Goal: Transaction & Acquisition: Purchase product/service

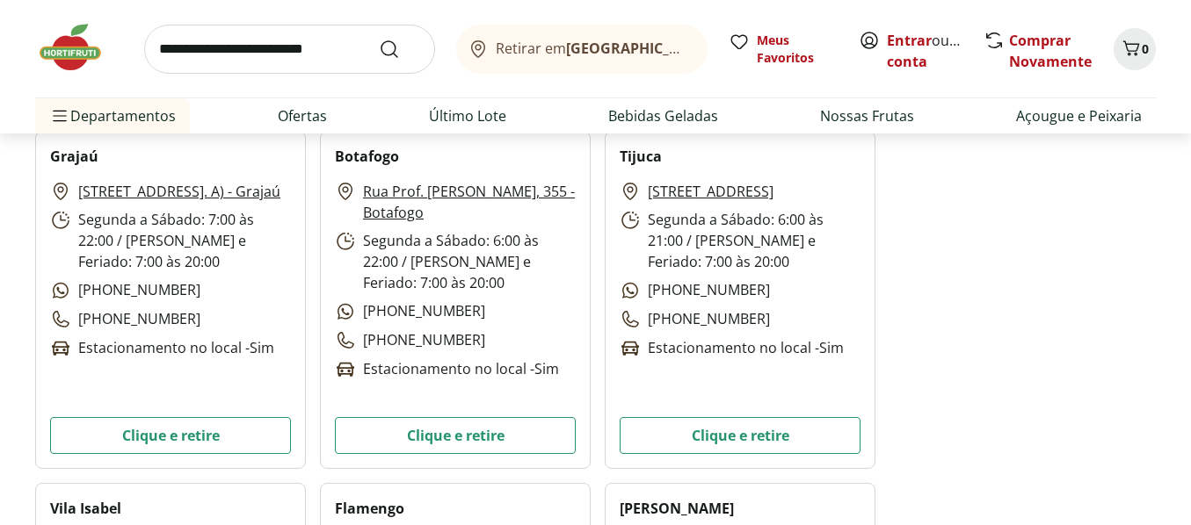
scroll to position [703, 0]
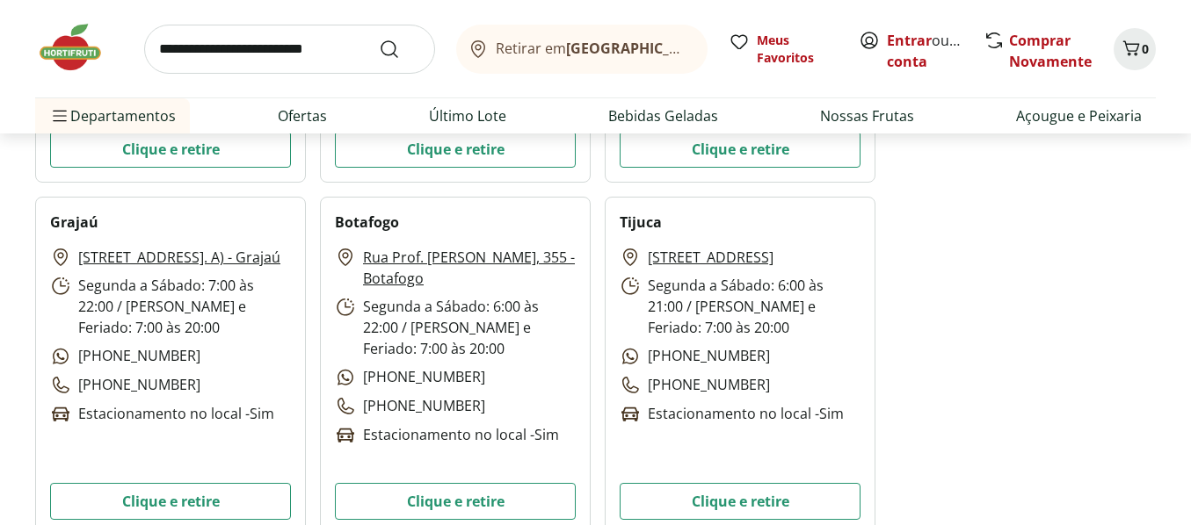
click at [690, 259] on link "[STREET_ADDRESS]" at bounding box center [711, 257] width 126 height 21
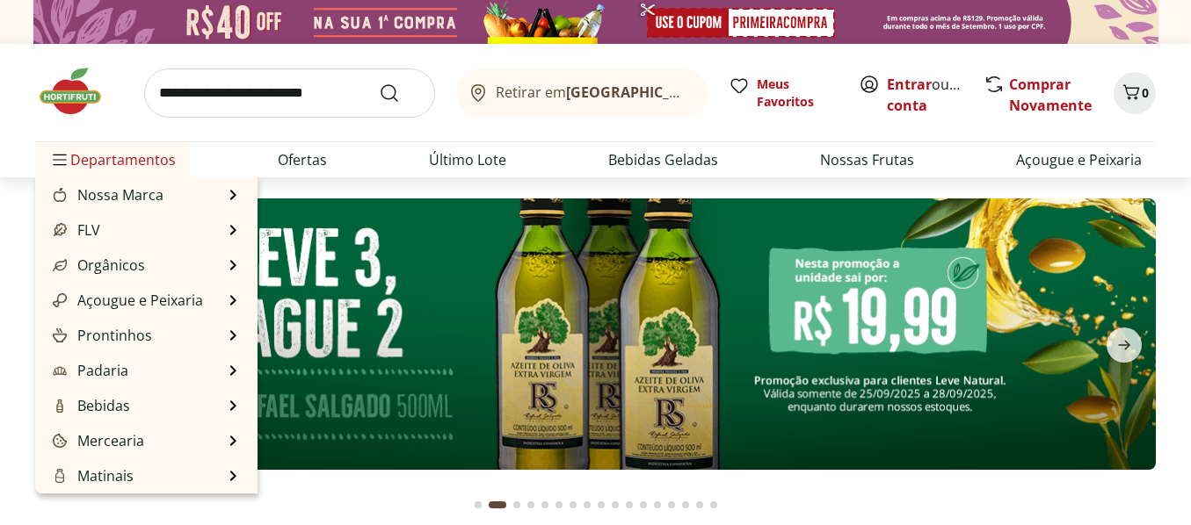
click at [116, 152] on span "Departamentos" at bounding box center [112, 160] width 127 height 42
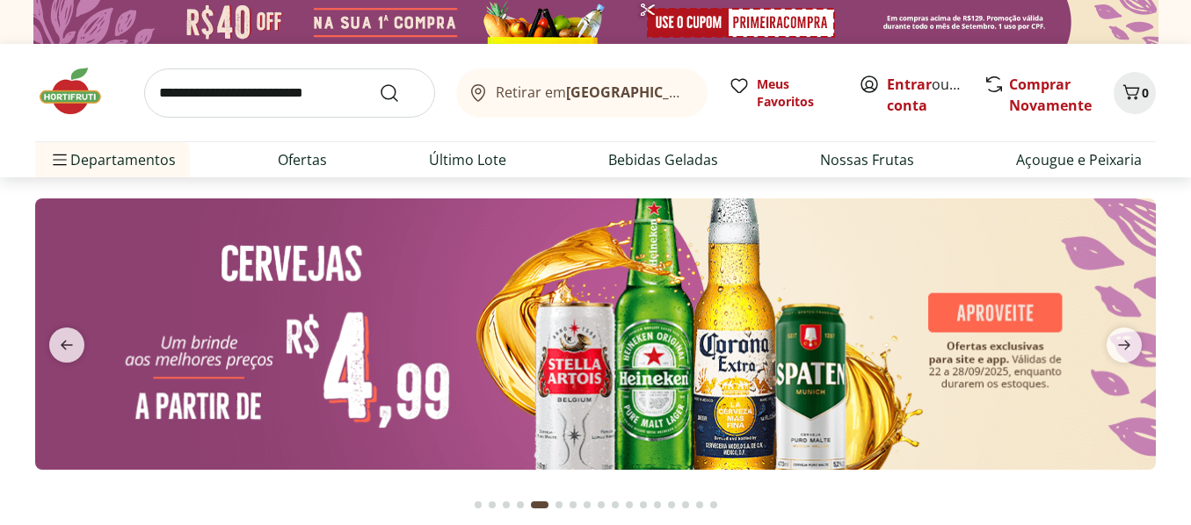
click at [238, 86] on input "search" at bounding box center [289, 93] width 291 height 49
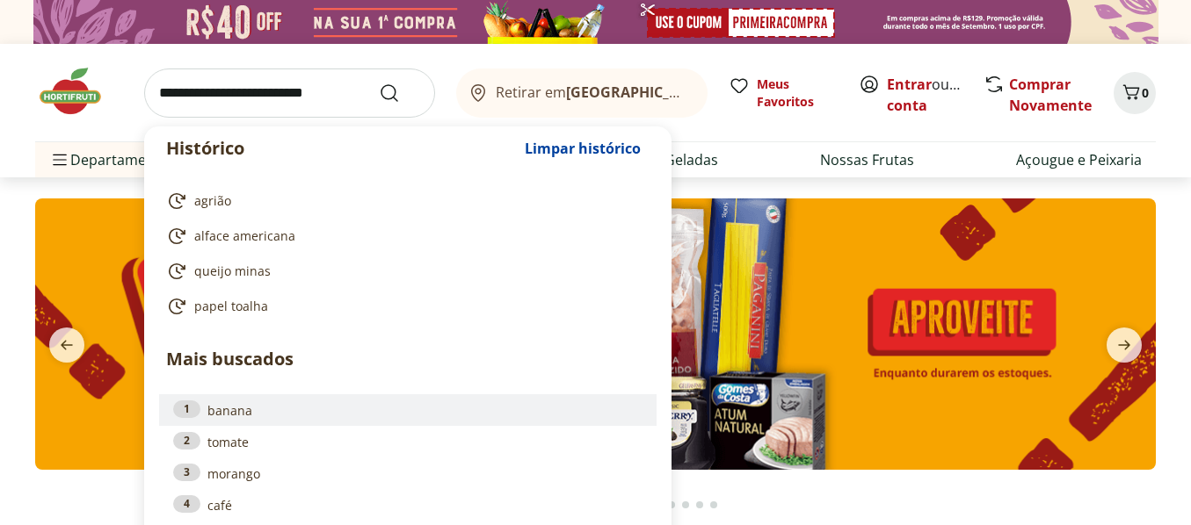
click at [225, 413] on link "1 banana" at bounding box center [407, 410] width 469 height 19
type input "******"
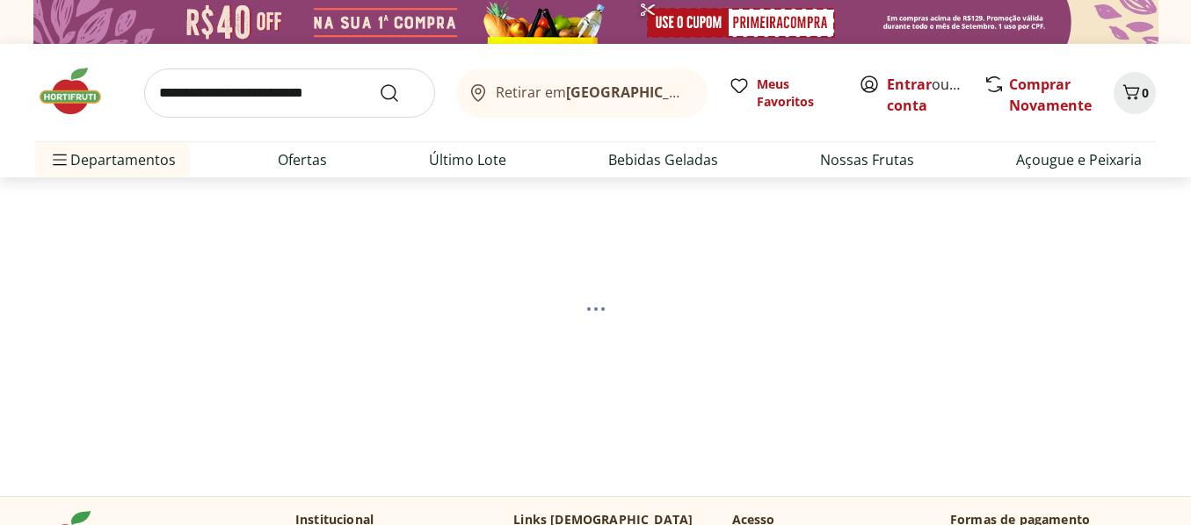
select select "**********"
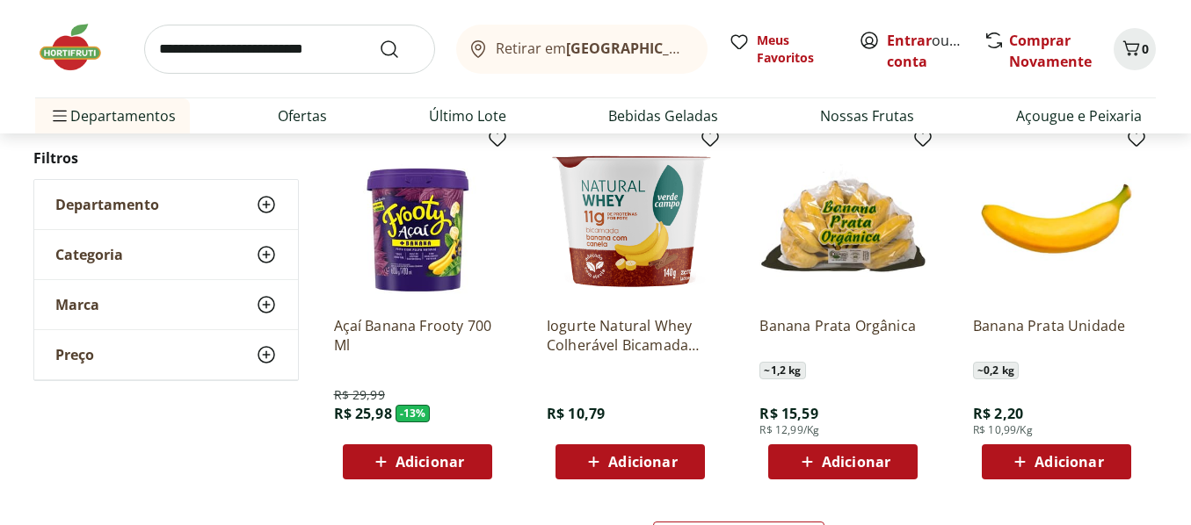
scroll to position [1054, 0]
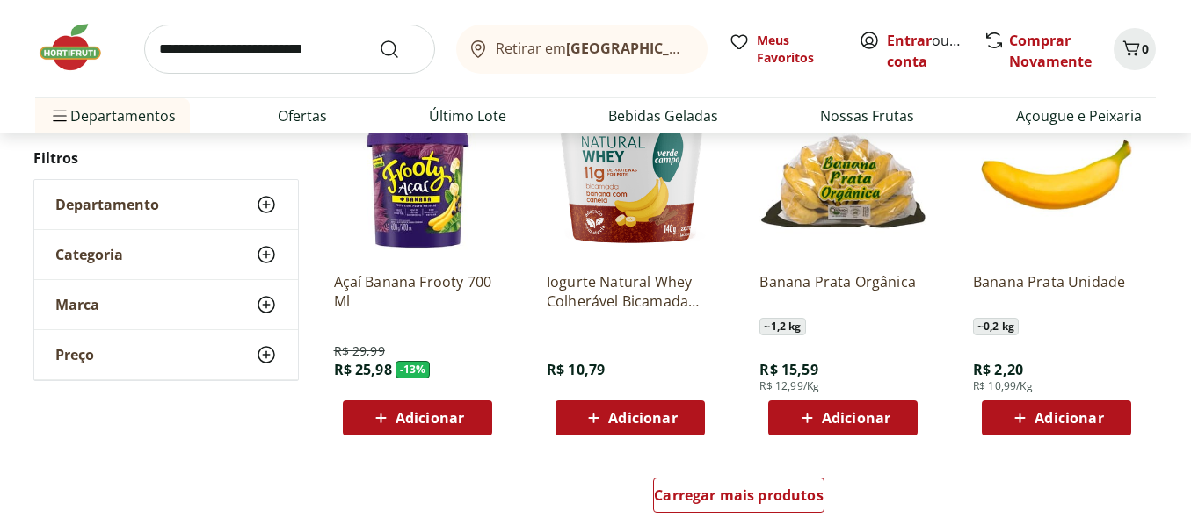
click at [1058, 414] on span "Adicionar" at bounding box center [1068, 418] width 69 height 14
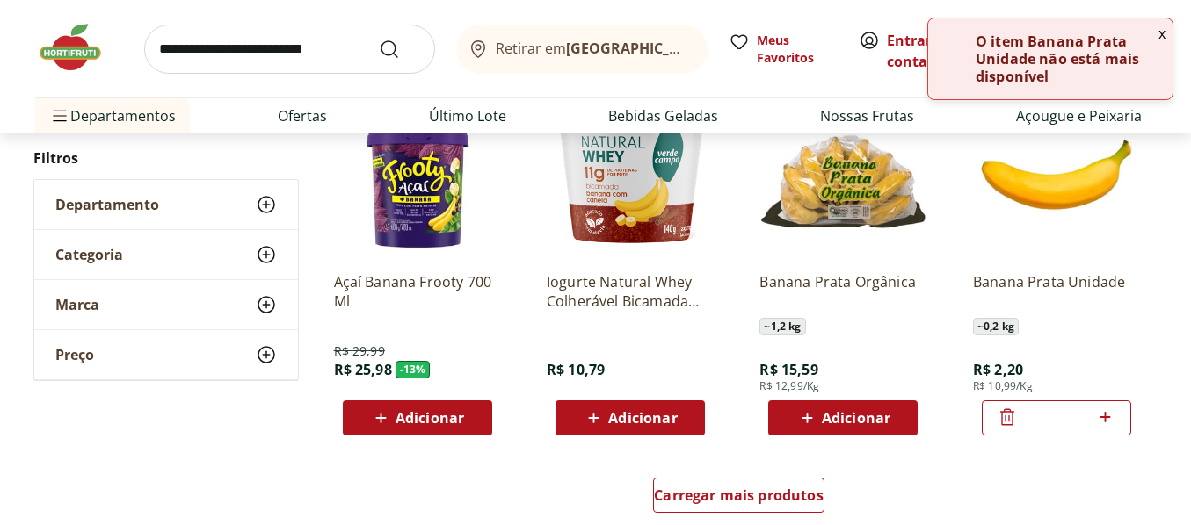
click at [1107, 416] on icon at bounding box center [1105, 417] width 22 height 21
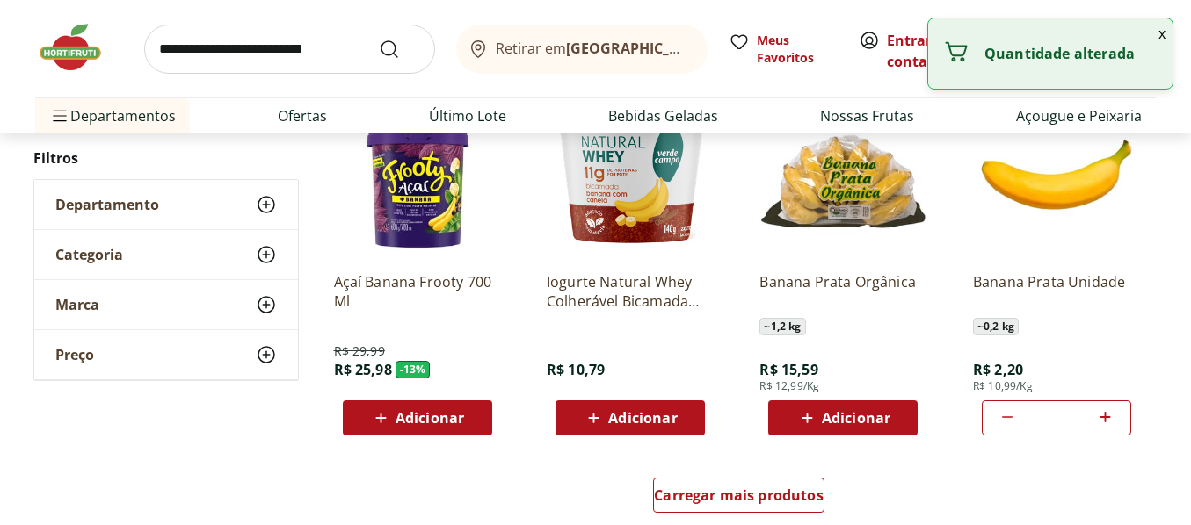
click at [1106, 416] on icon at bounding box center [1105, 417] width 11 height 11
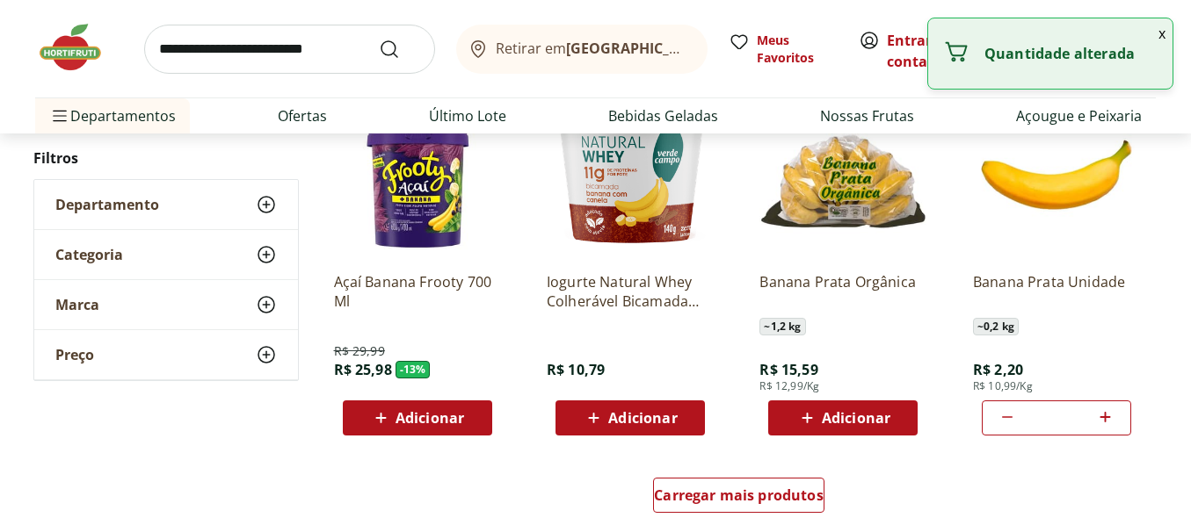
click at [1106, 416] on icon at bounding box center [1105, 417] width 11 height 11
type input "*"
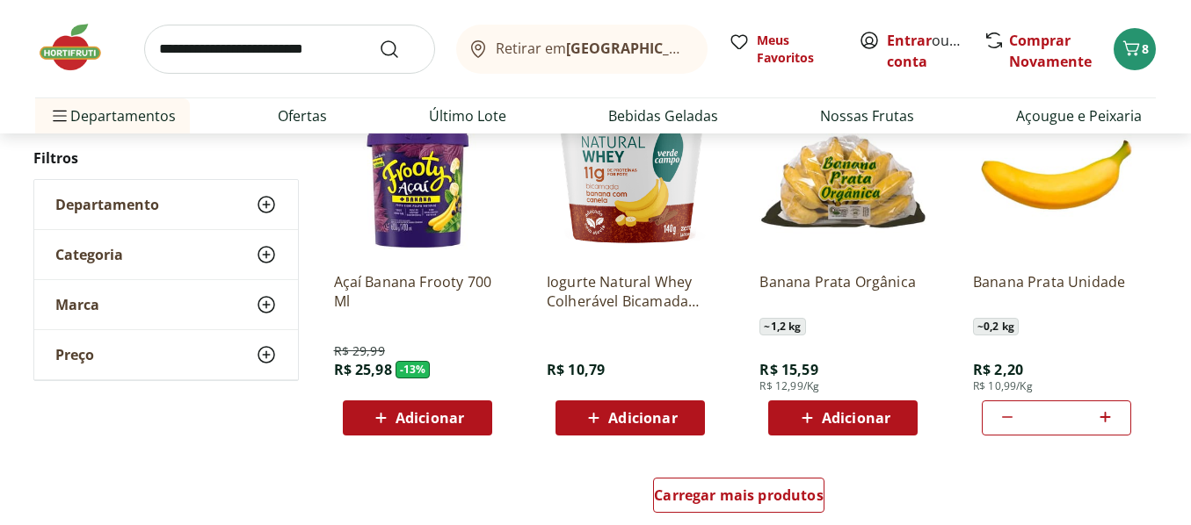
click at [291, 52] on input "search" at bounding box center [289, 49] width 291 height 49
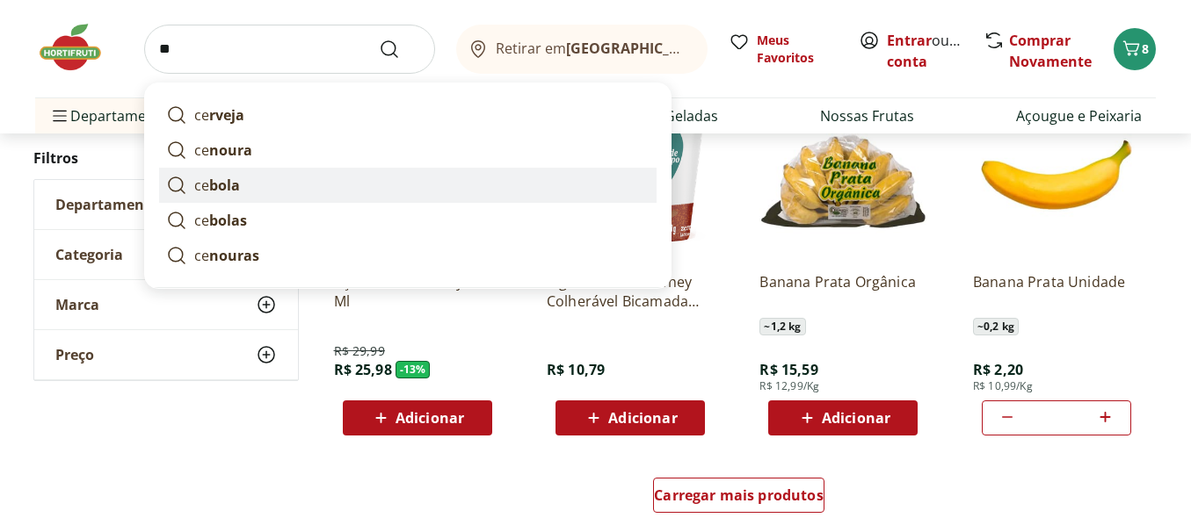
click at [210, 184] on strong "bola" at bounding box center [224, 185] width 31 height 19
type input "******"
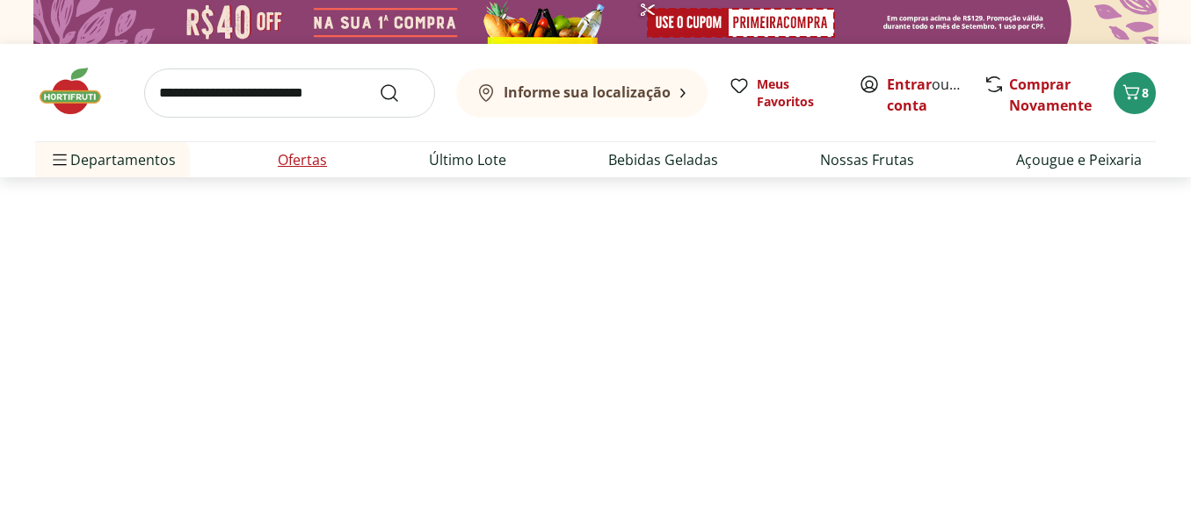
select select "**********"
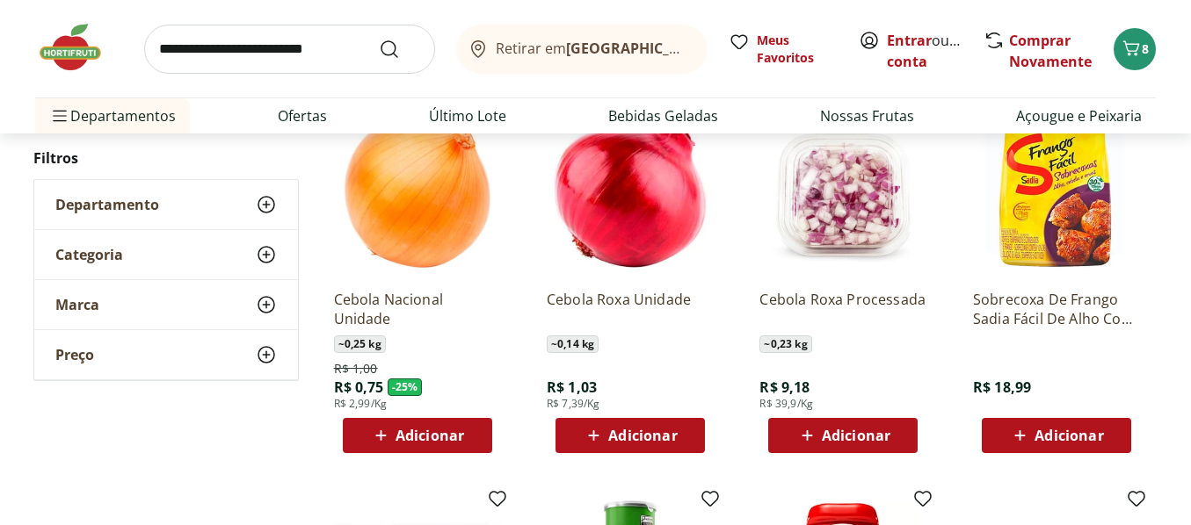
scroll to position [703, 0]
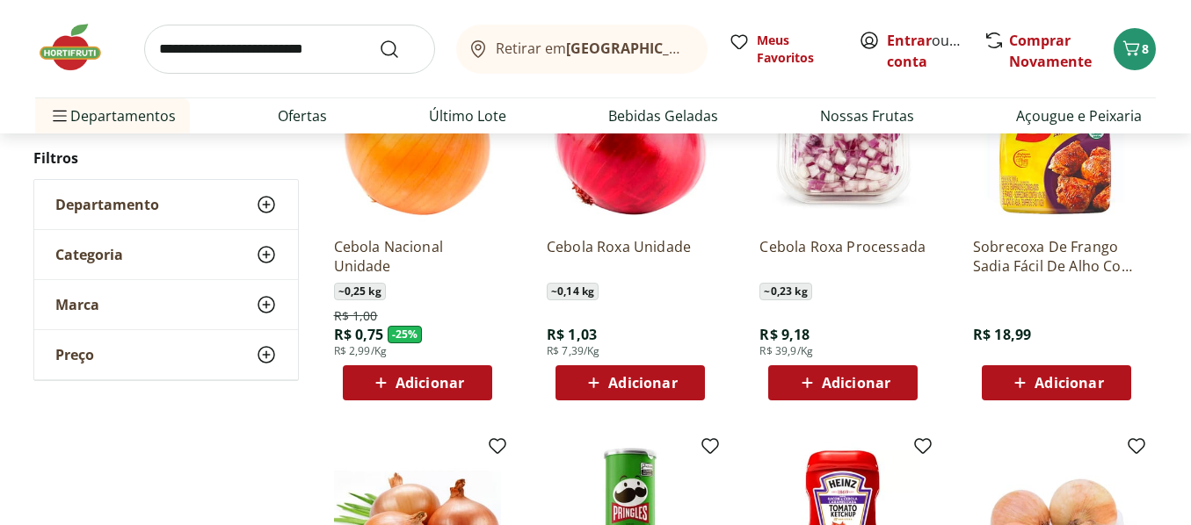
click at [443, 382] on span "Adicionar" at bounding box center [429, 383] width 69 height 14
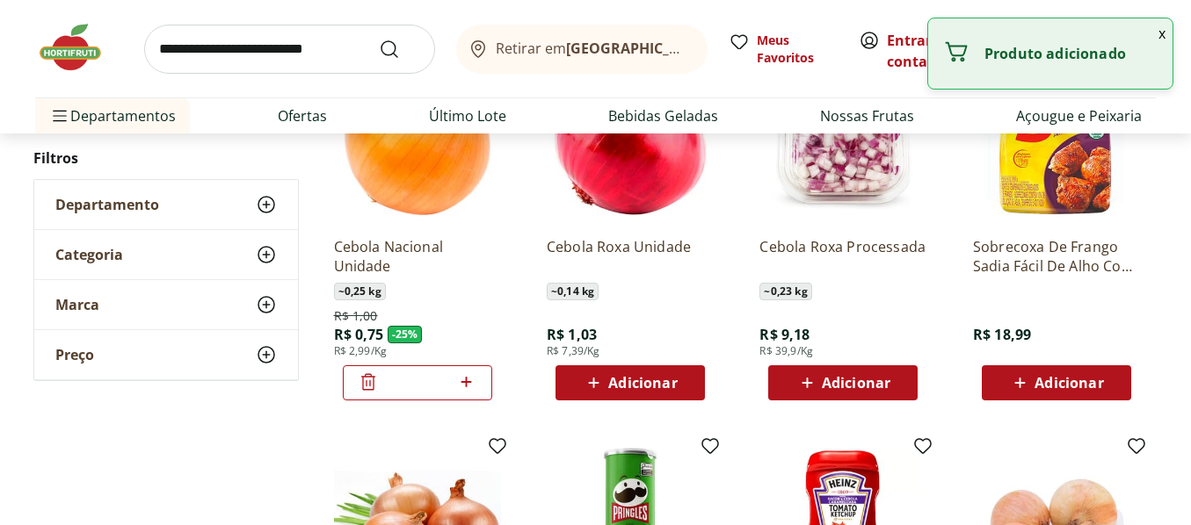
click at [466, 379] on icon at bounding box center [466, 382] width 11 height 11
type input "*"
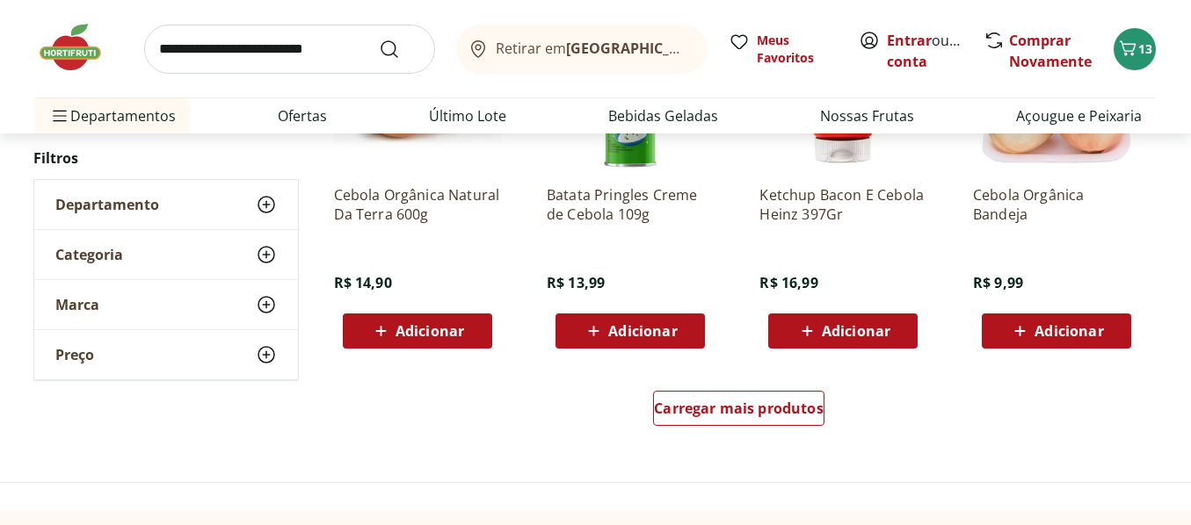
scroll to position [1142, 0]
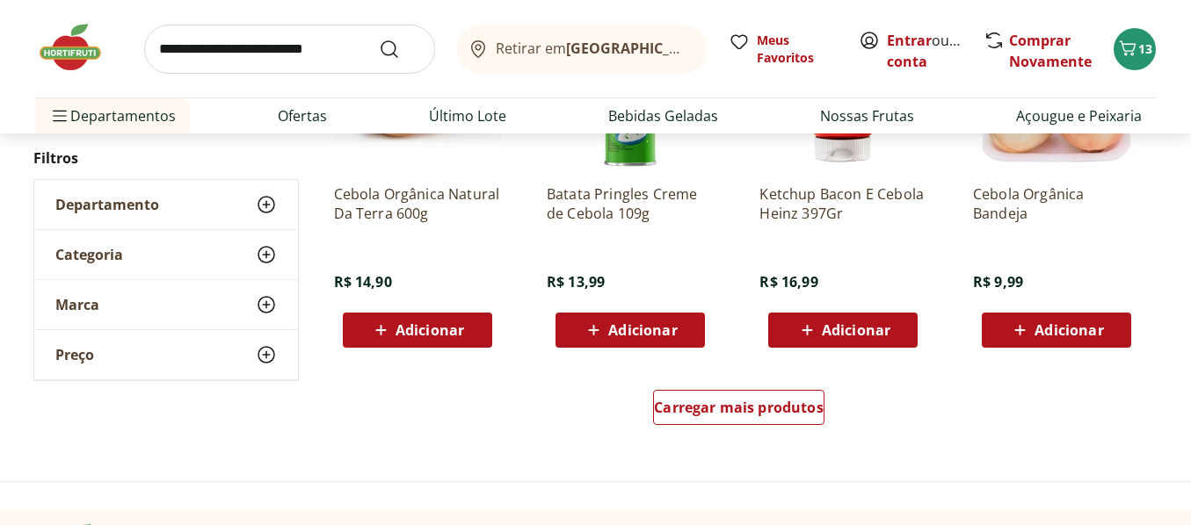
click at [301, 52] on input "search" at bounding box center [289, 49] width 291 height 49
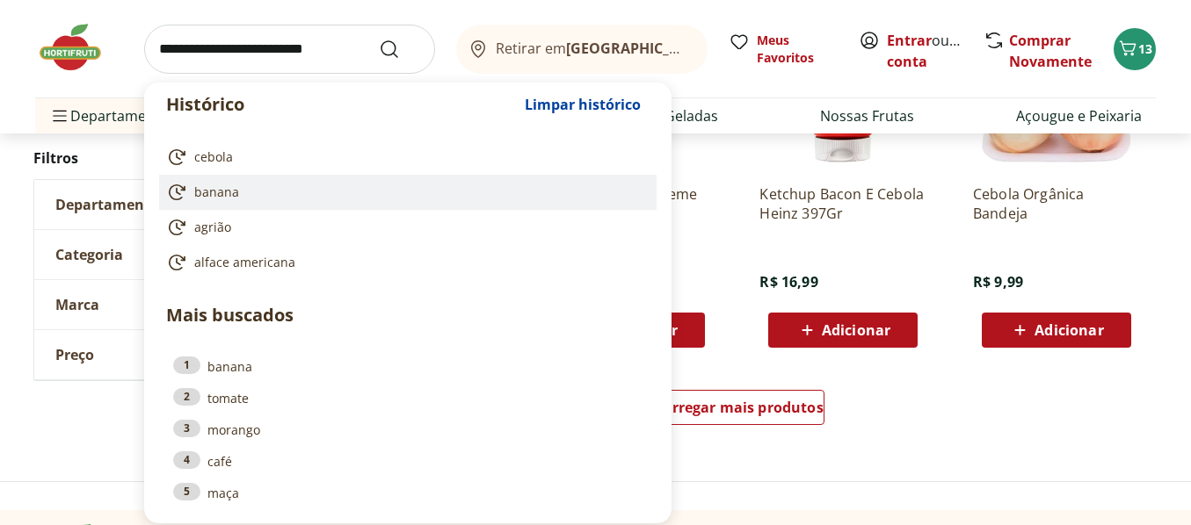
click at [212, 191] on span "banana" at bounding box center [216, 193] width 45 height 18
type input "******"
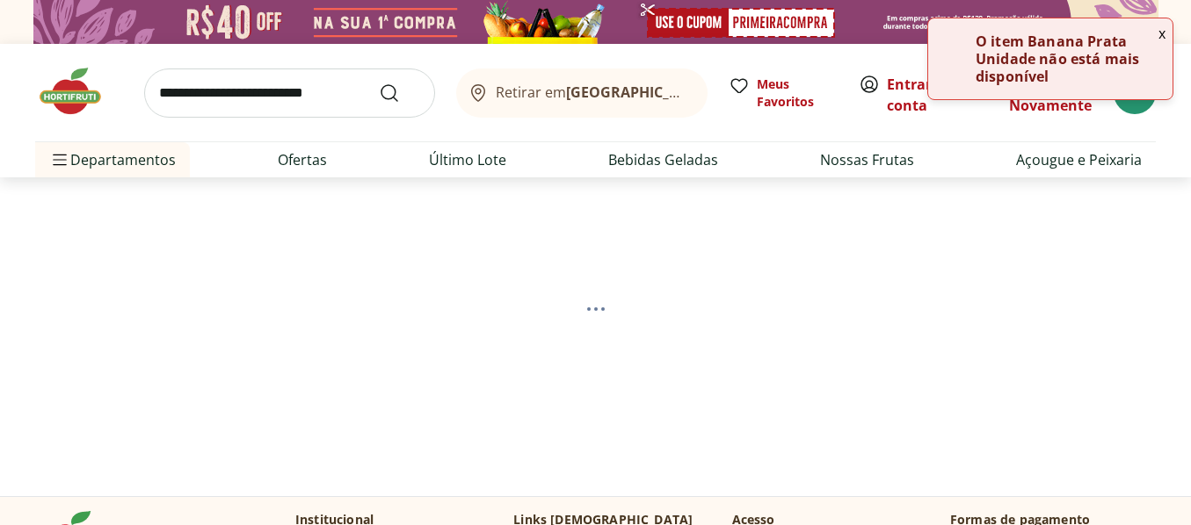
select select "**********"
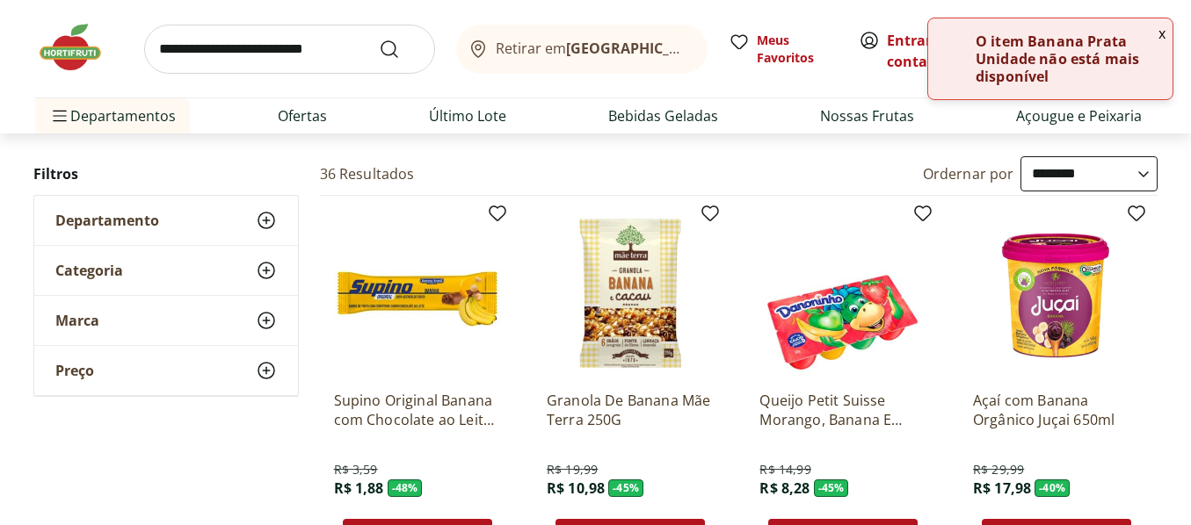
scroll to position [176, 0]
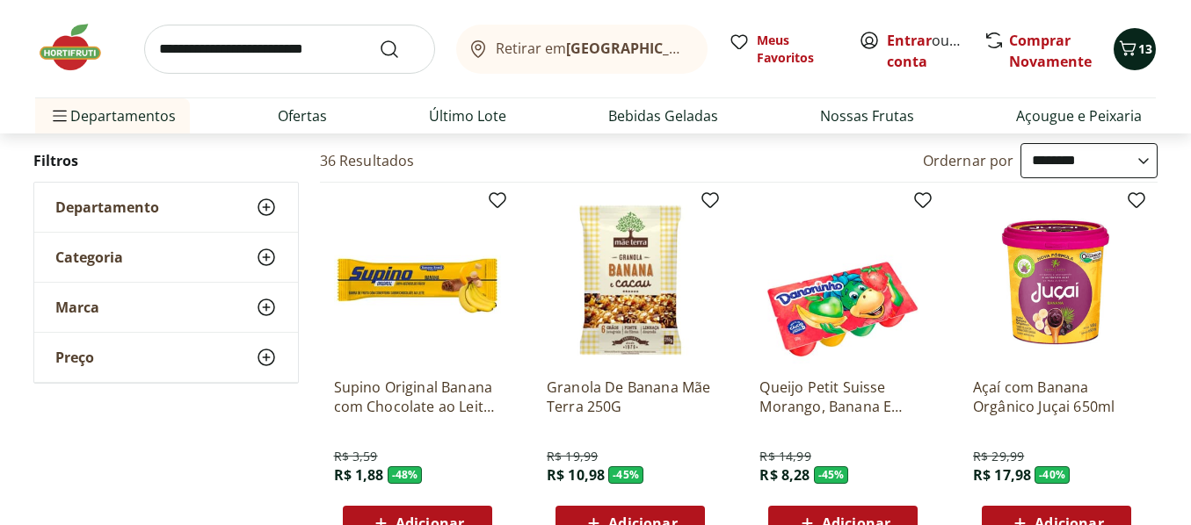
click at [1132, 43] on icon "Carrinho" at bounding box center [1127, 48] width 21 height 21
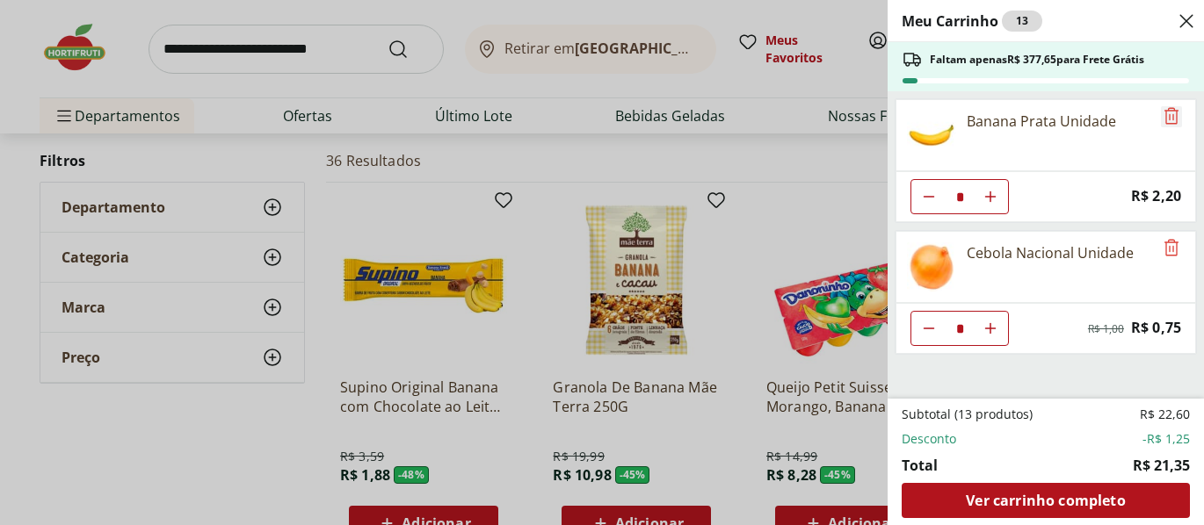
click at [1163, 112] on icon "Remove" at bounding box center [1171, 115] width 21 height 21
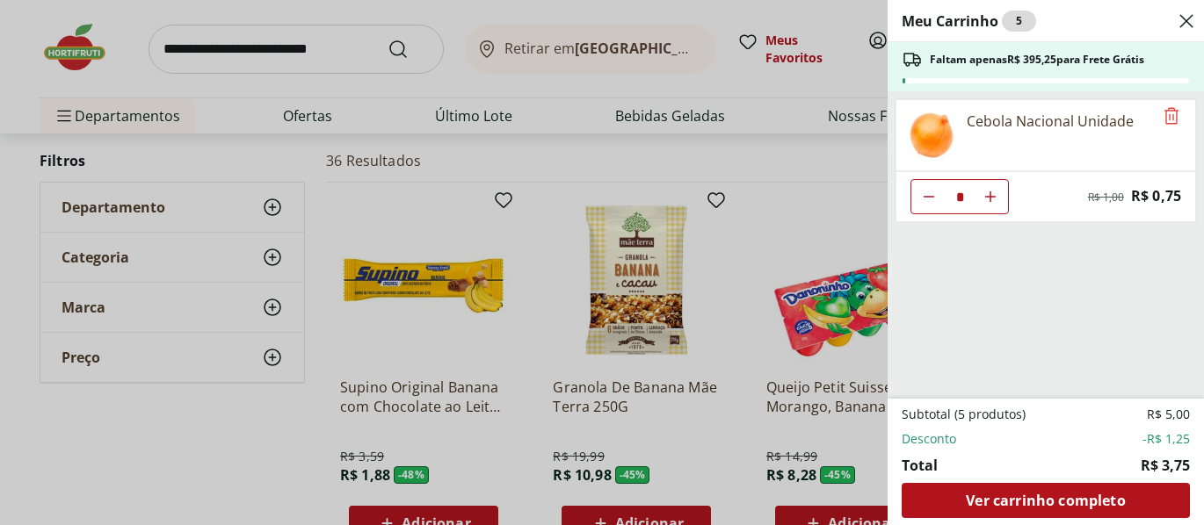
click at [1183, 15] on icon "Close" at bounding box center [1186, 21] width 21 height 21
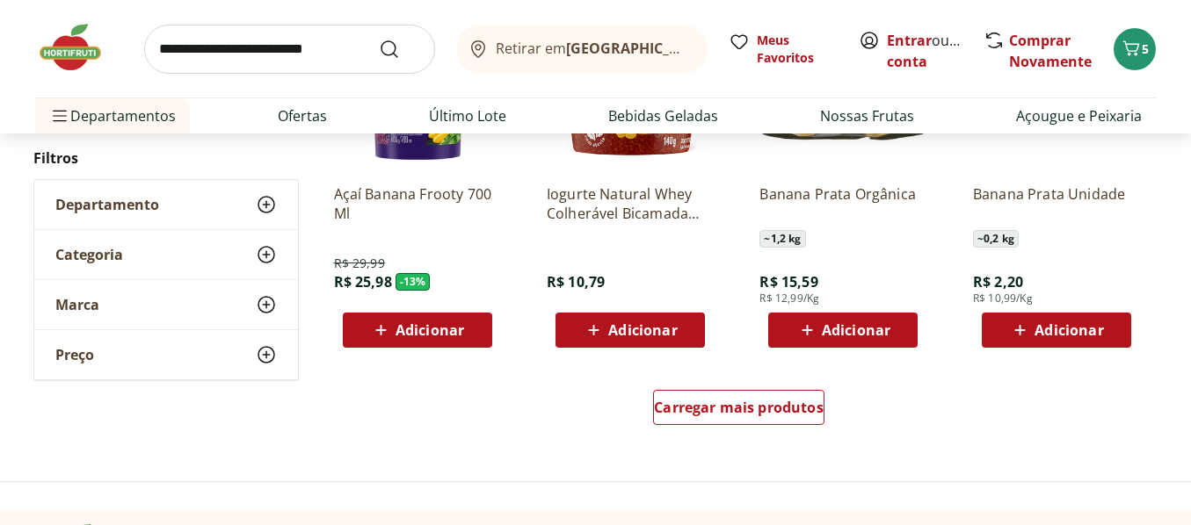
scroll to position [1054, 0]
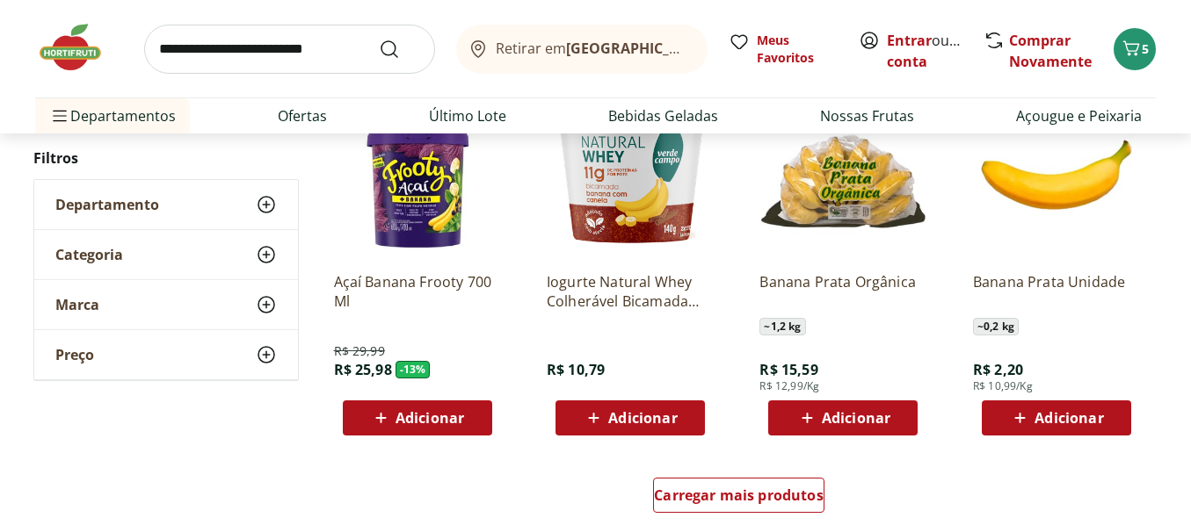
click at [846, 413] on span "Adicionar" at bounding box center [856, 418] width 69 height 14
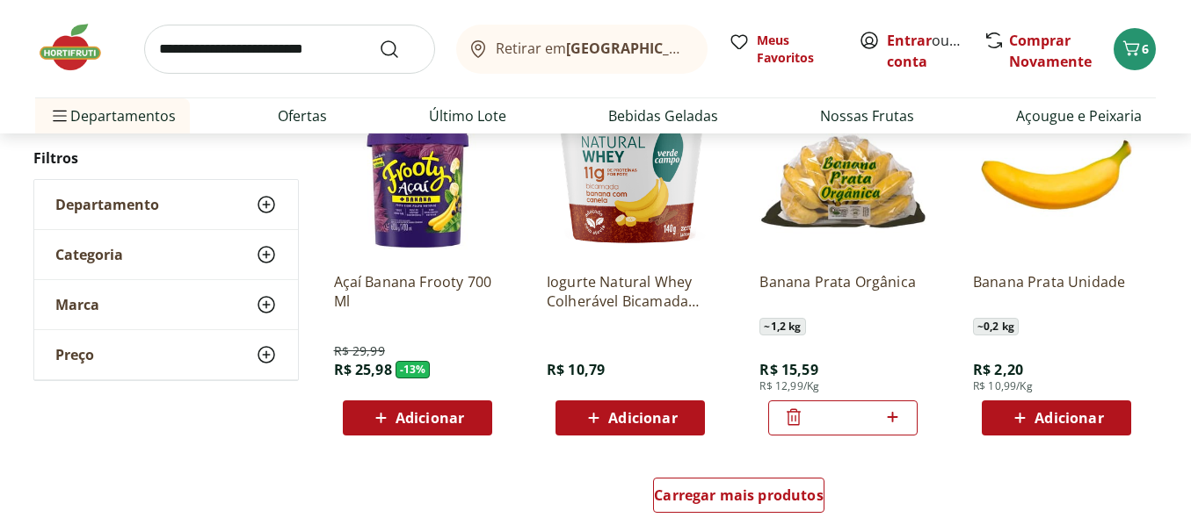
scroll to position [1142, 0]
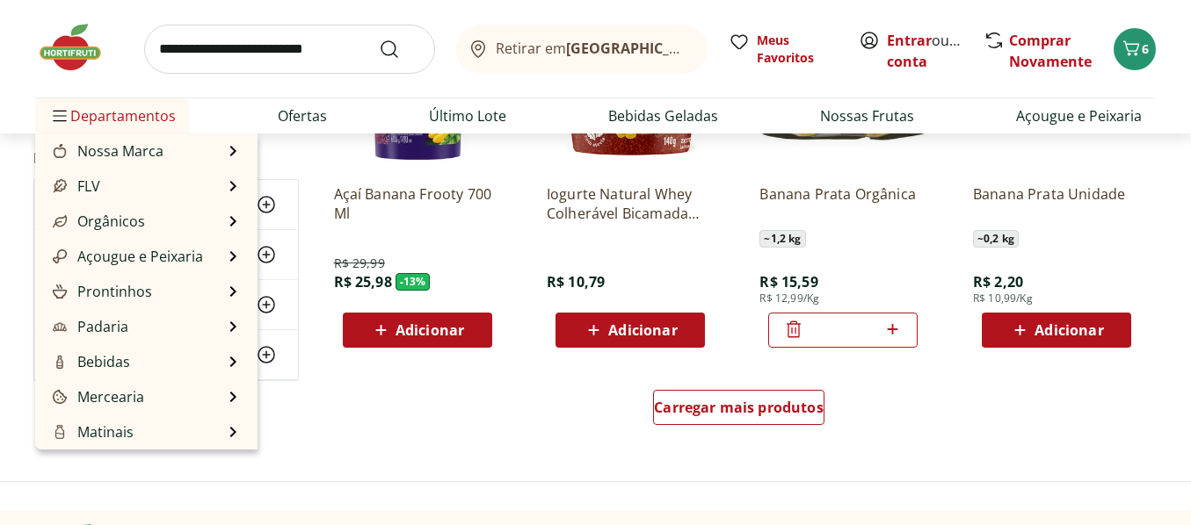
click at [122, 116] on span "Departamentos" at bounding box center [112, 116] width 127 height 42
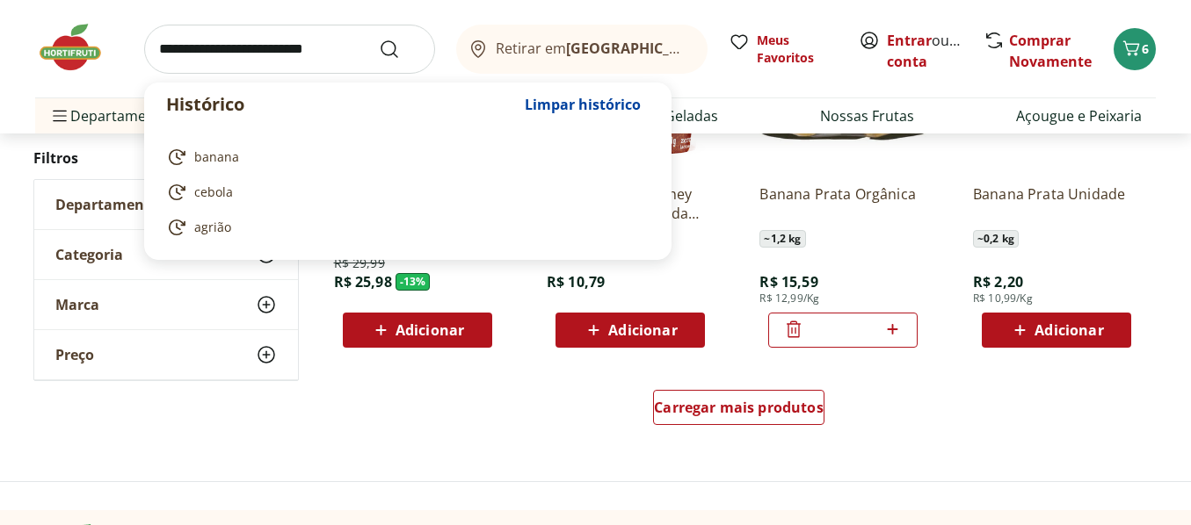
click at [250, 47] on input "search" at bounding box center [289, 49] width 291 height 49
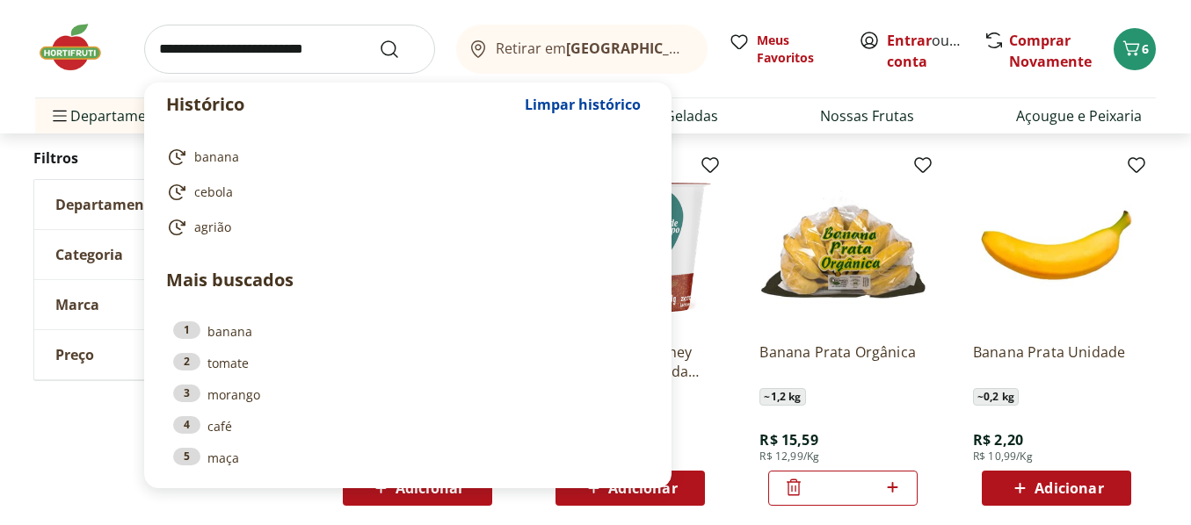
scroll to position [967, 0]
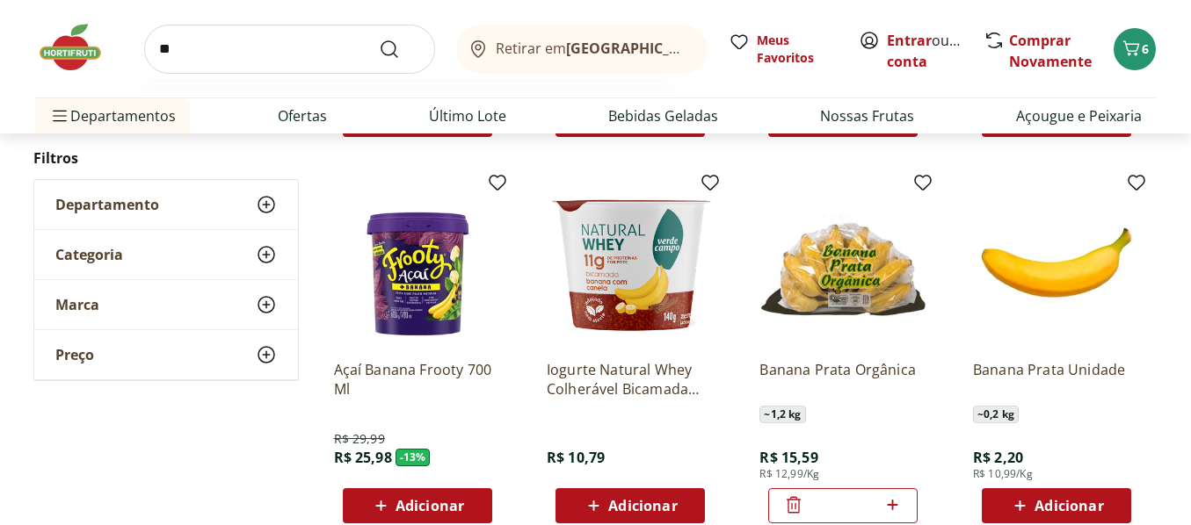
click at [315, 31] on input "**" at bounding box center [289, 49] width 291 height 49
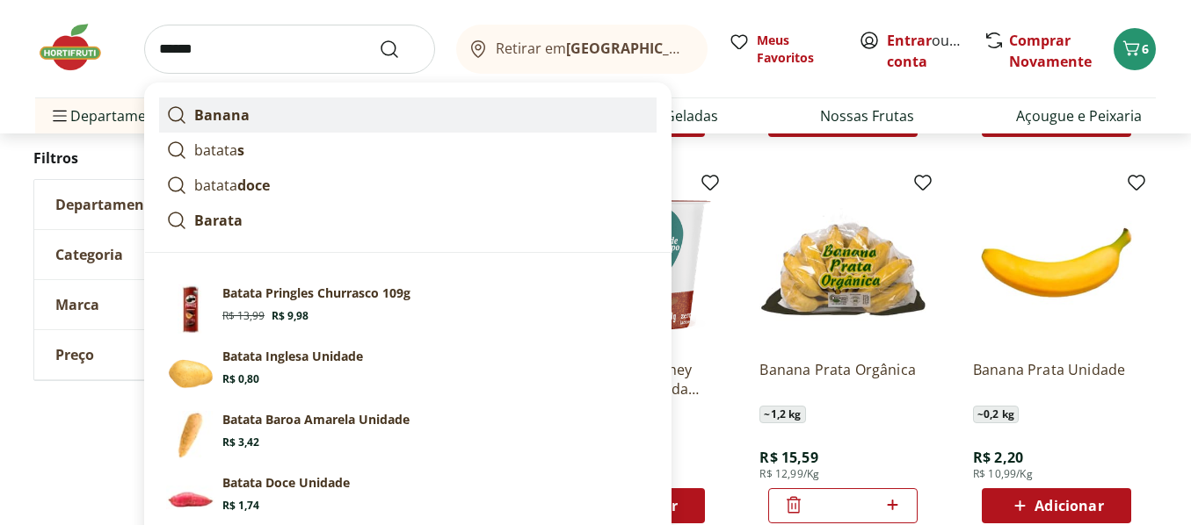
click at [216, 112] on strong "Banana" at bounding box center [221, 114] width 55 height 19
type input "******"
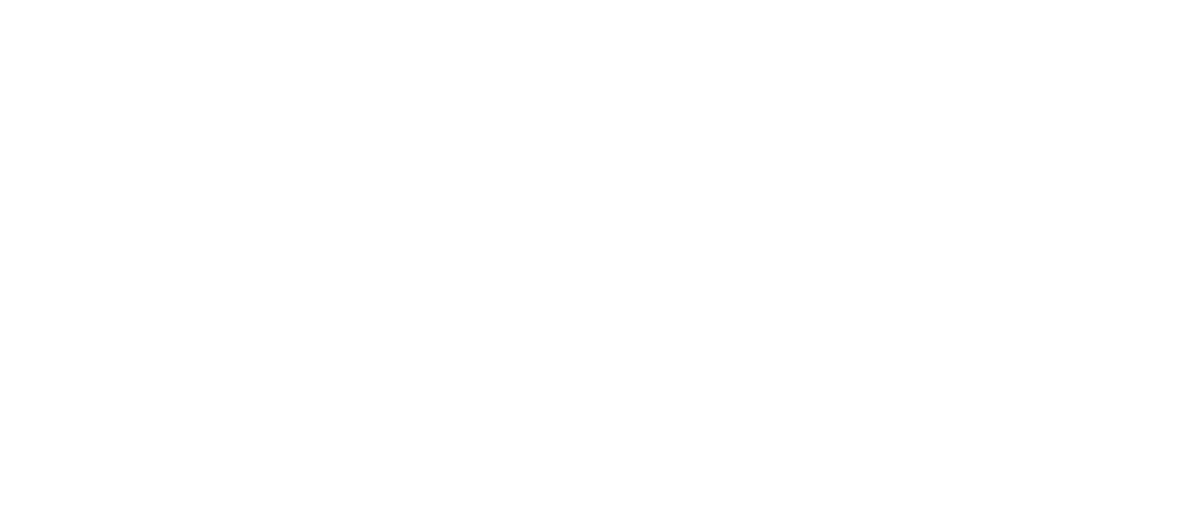
select select "**********"
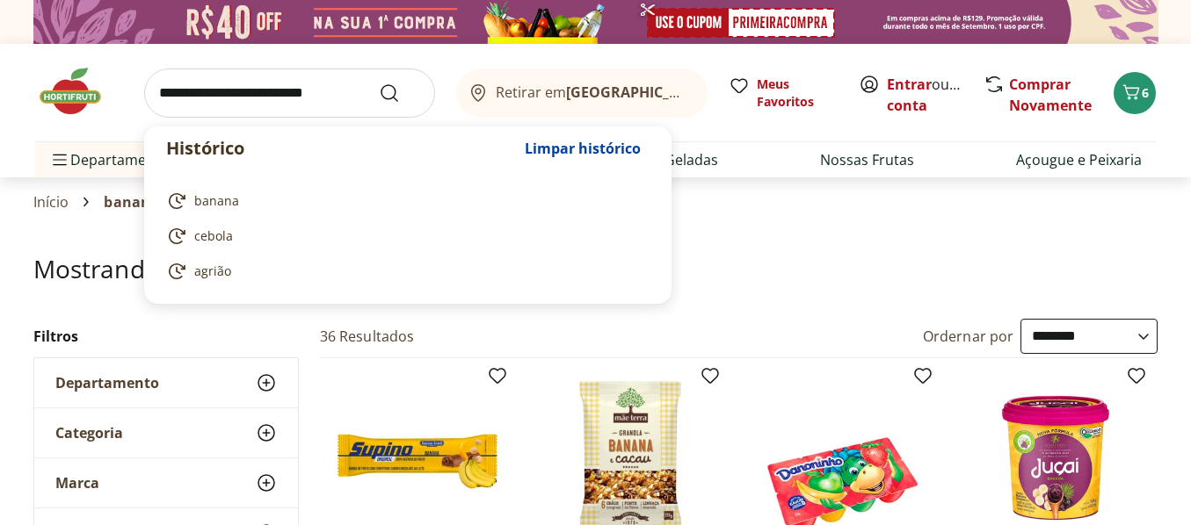
click at [272, 86] on input "search" at bounding box center [289, 93] width 291 height 49
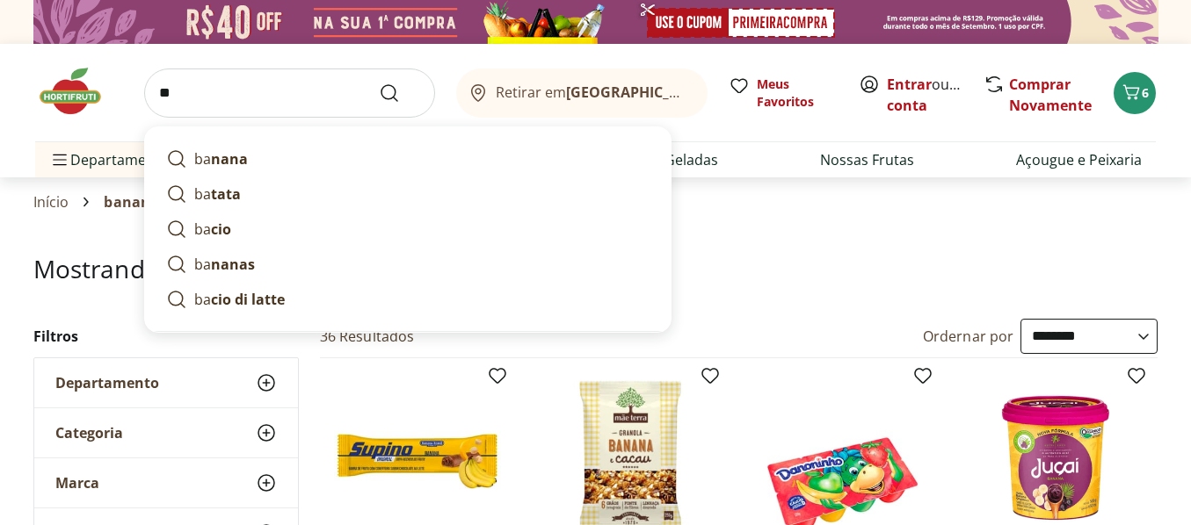
click at [262, 95] on input "**" at bounding box center [289, 93] width 291 height 49
click at [252, 74] on input "**" at bounding box center [289, 93] width 291 height 49
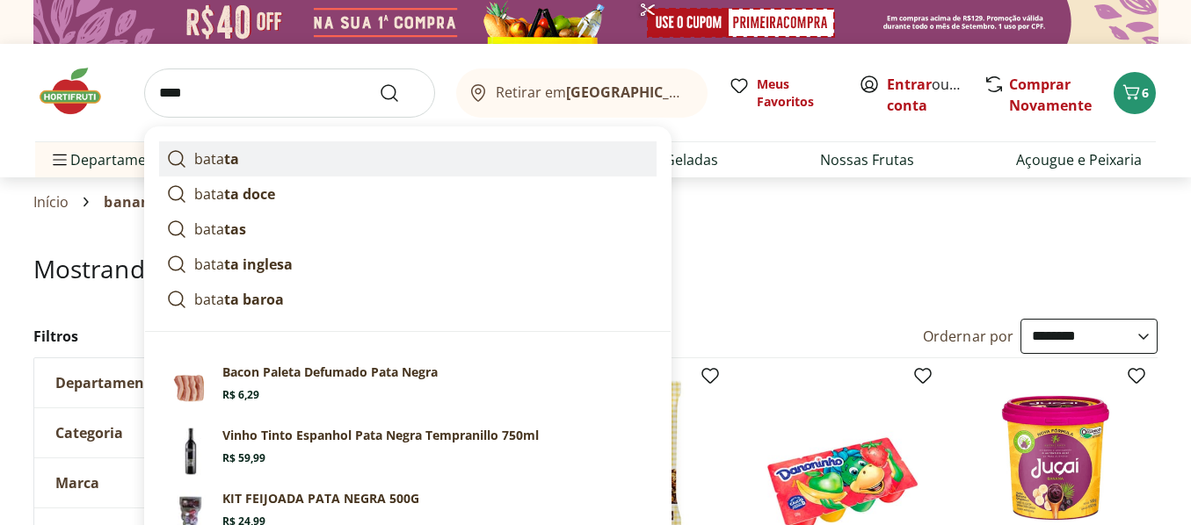
click at [216, 159] on p "bata ta" at bounding box center [216, 158] width 45 height 21
type input "******"
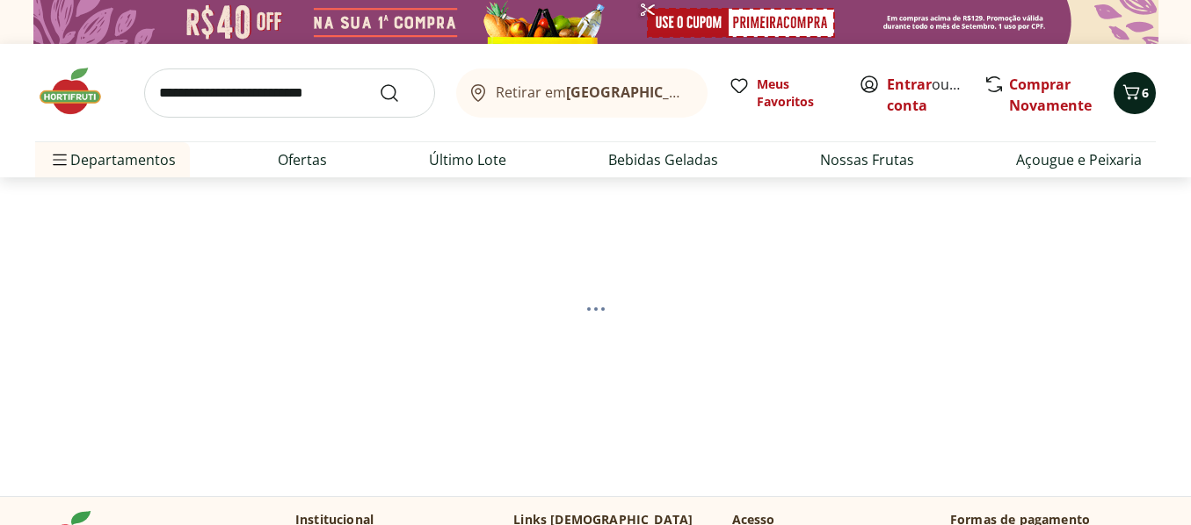
select select "**********"
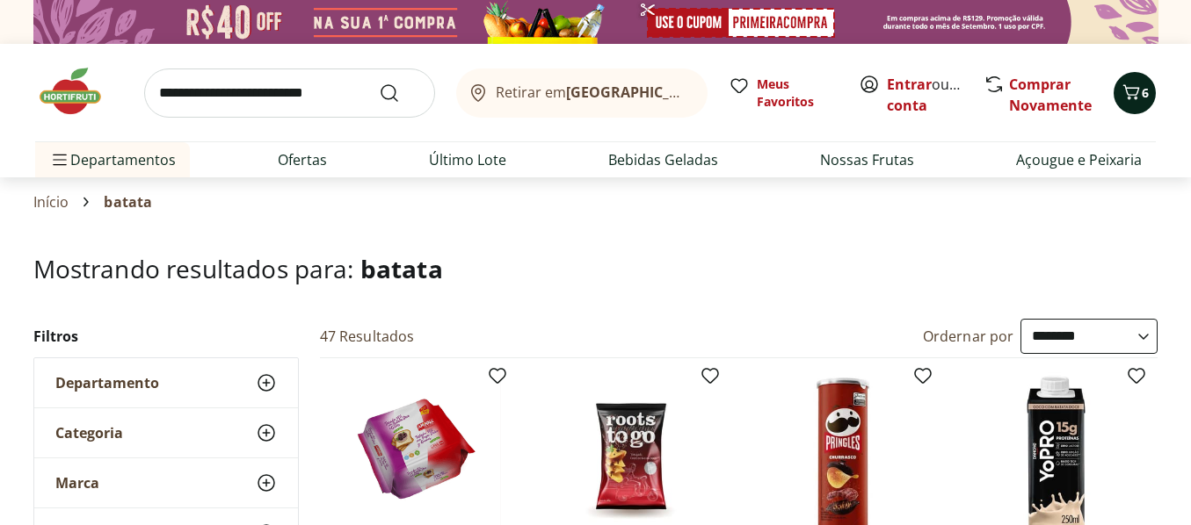
click at [1125, 89] on icon "Carrinho" at bounding box center [1130, 92] width 21 height 21
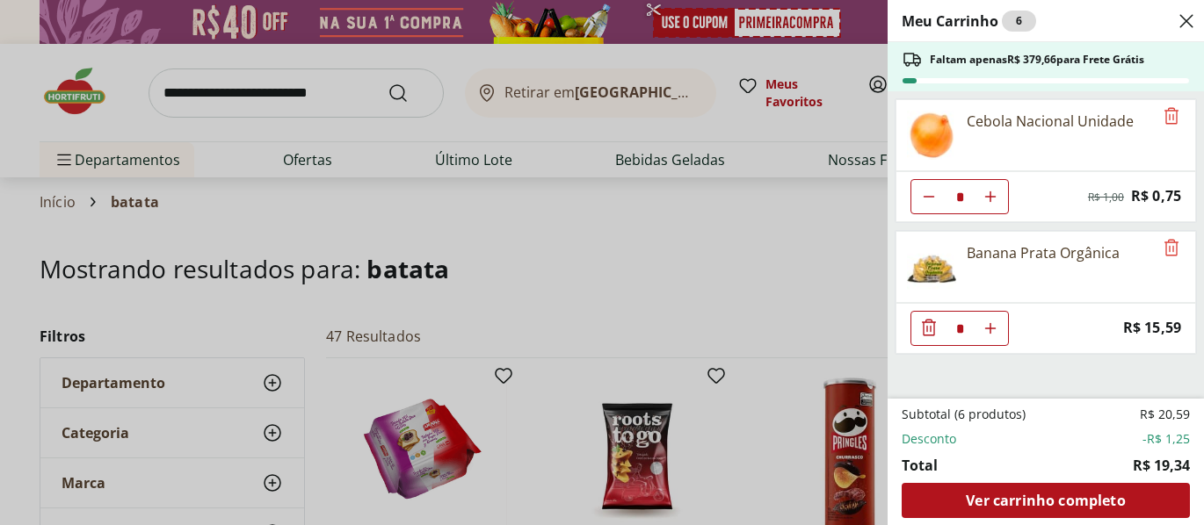
click at [1187, 16] on icon "Close" at bounding box center [1186, 21] width 21 height 21
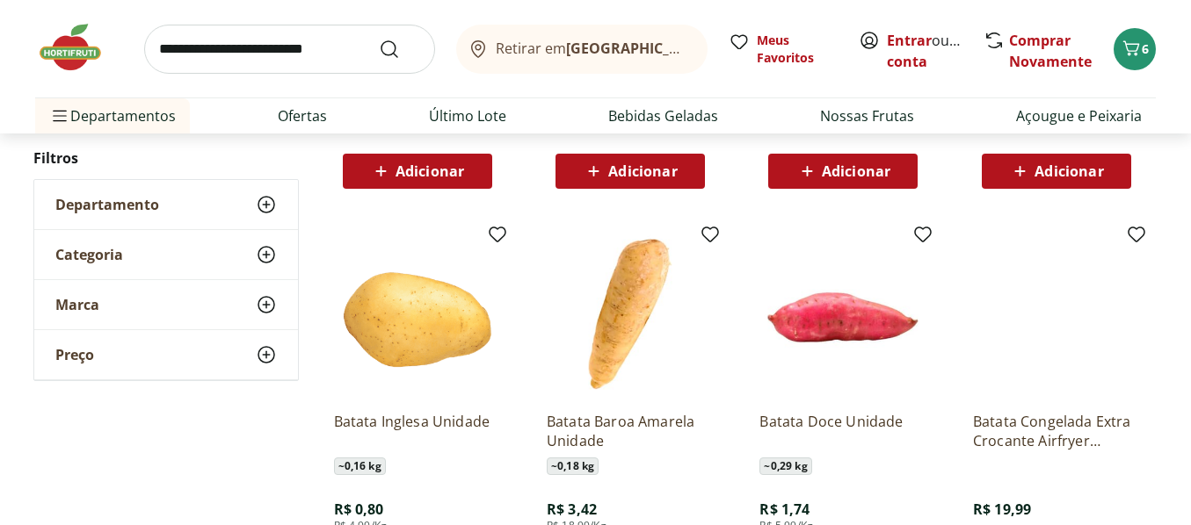
scroll to position [615, 0]
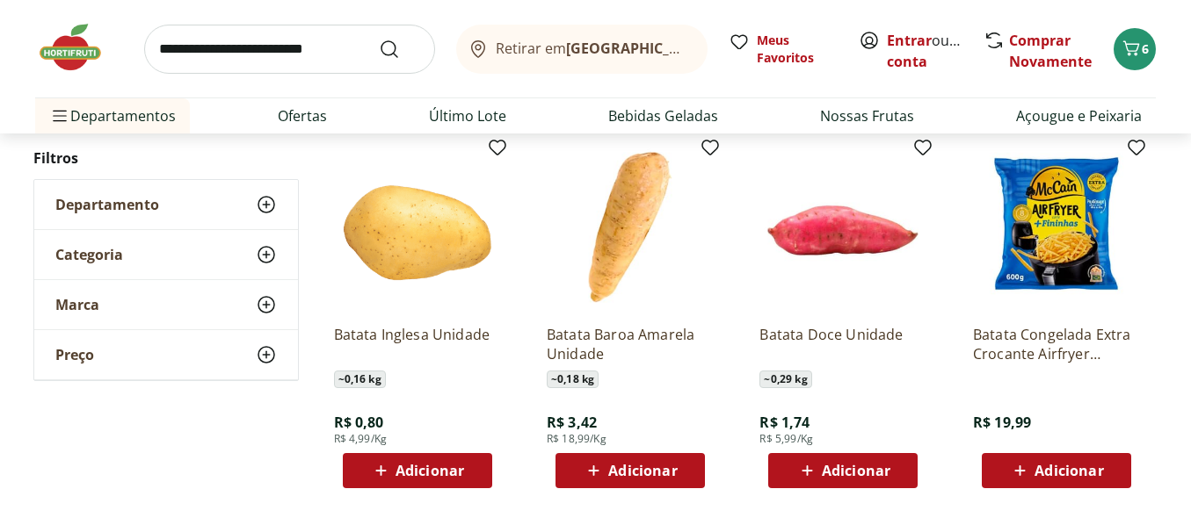
click at [397, 466] on span "Adicionar" at bounding box center [429, 471] width 69 height 14
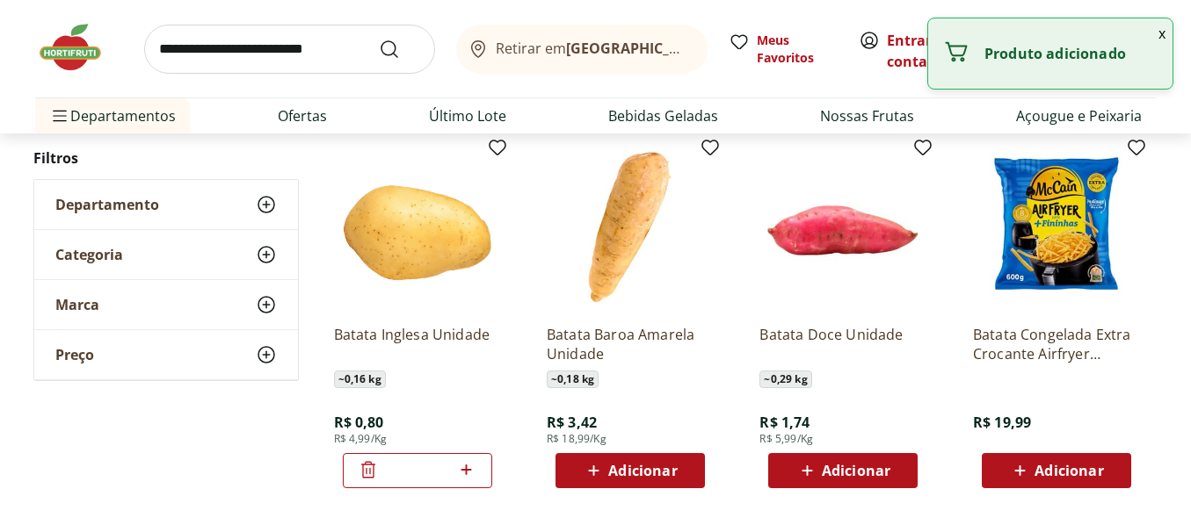
click at [464, 471] on icon at bounding box center [466, 470] width 22 height 21
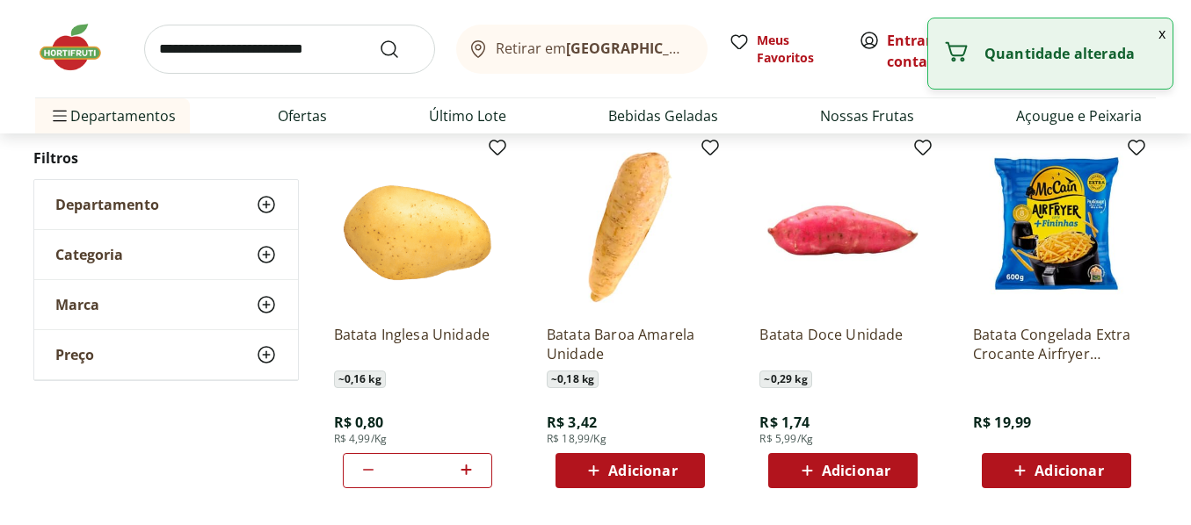
click at [464, 471] on icon at bounding box center [466, 470] width 22 height 21
type input "*"
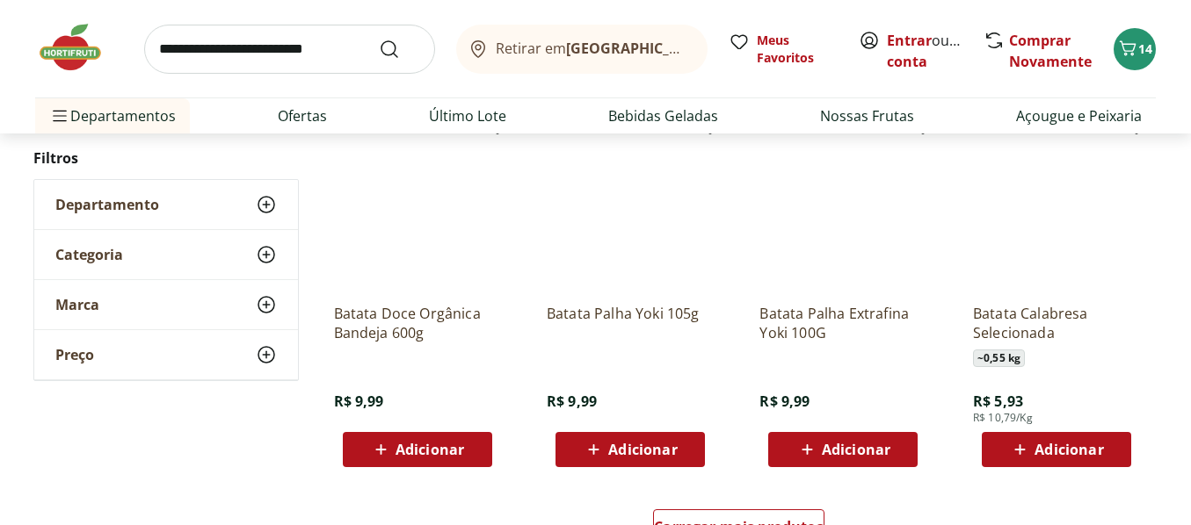
scroll to position [1054, 0]
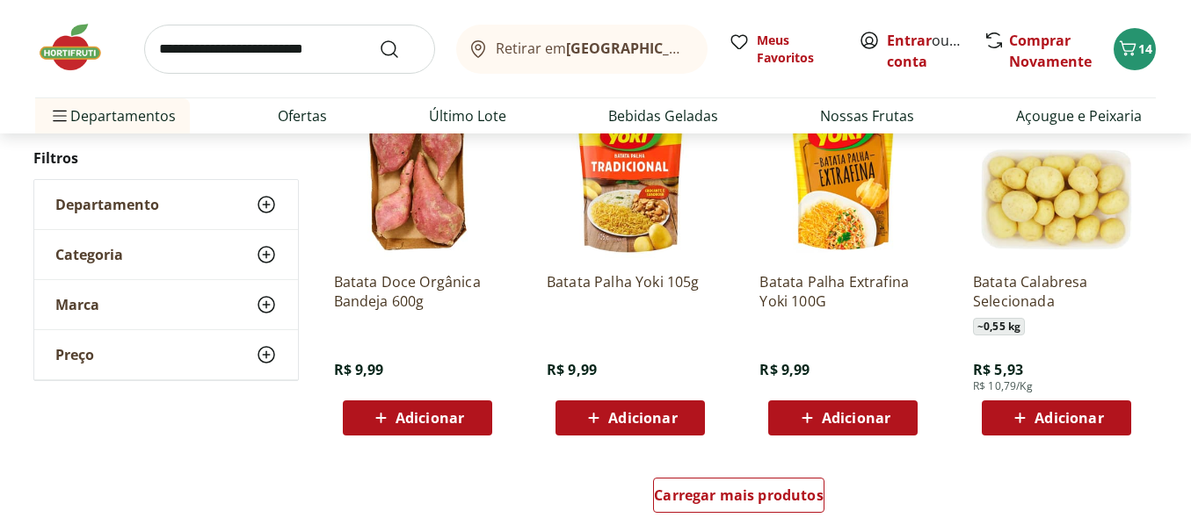
click at [858, 415] on span "Adicionar" at bounding box center [856, 418] width 69 height 14
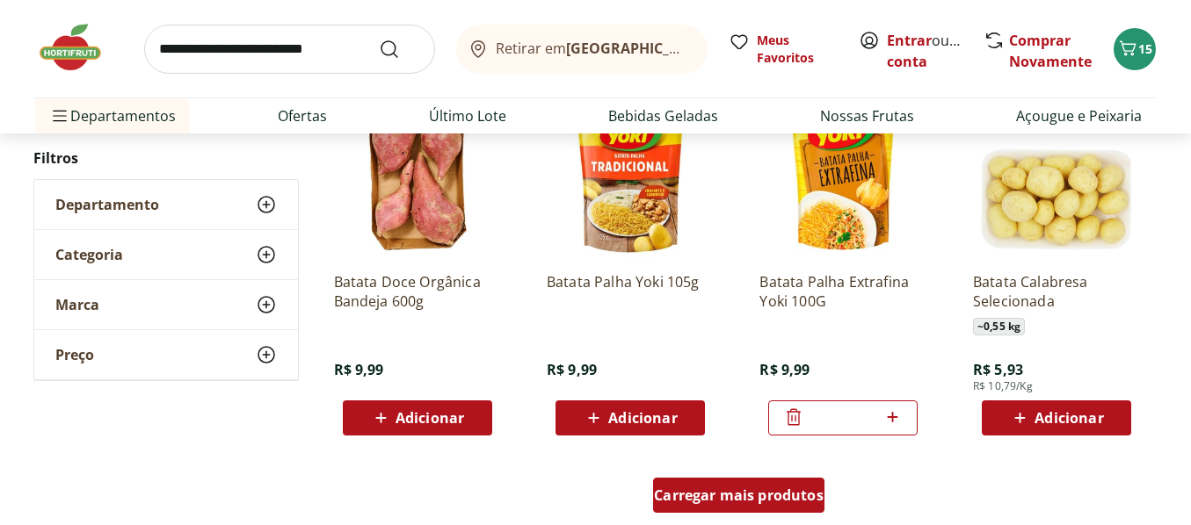
click at [711, 494] on span "Carregar mais produtos" at bounding box center [739, 496] width 170 height 14
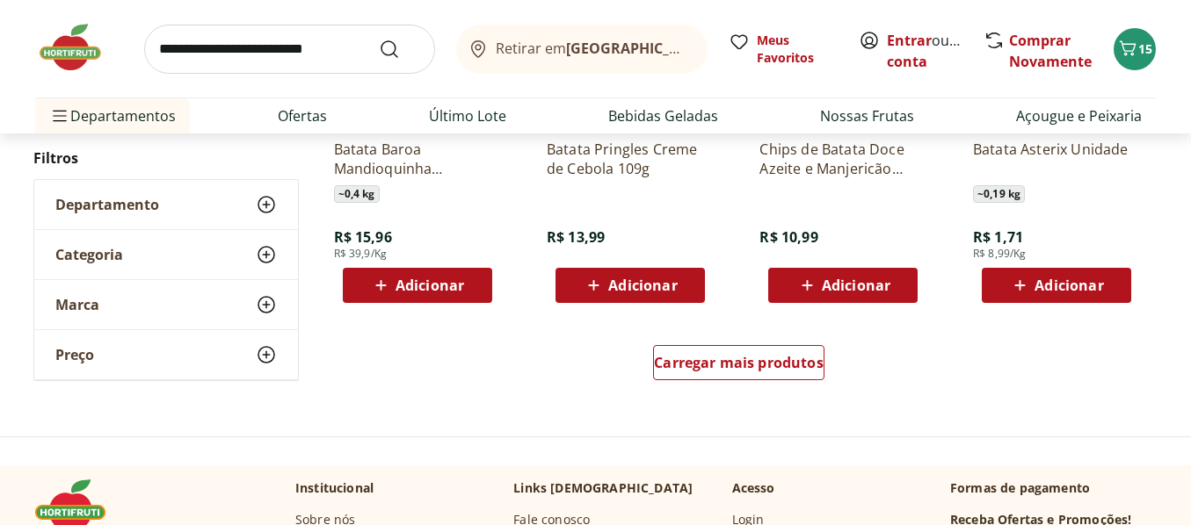
scroll to position [2372, 0]
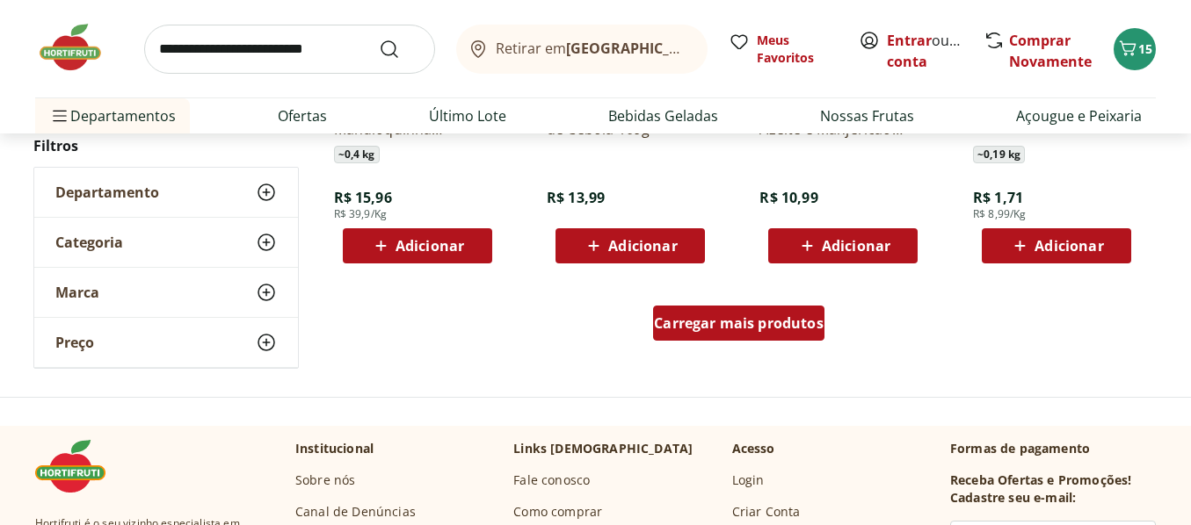
click at [733, 321] on span "Carregar mais produtos" at bounding box center [739, 323] width 170 height 14
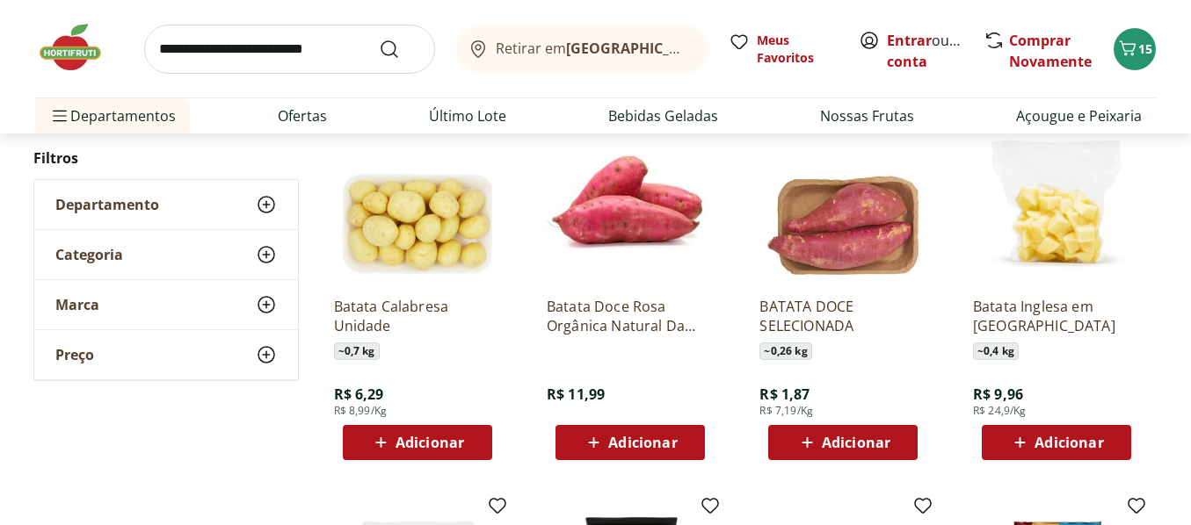
scroll to position [2460, 0]
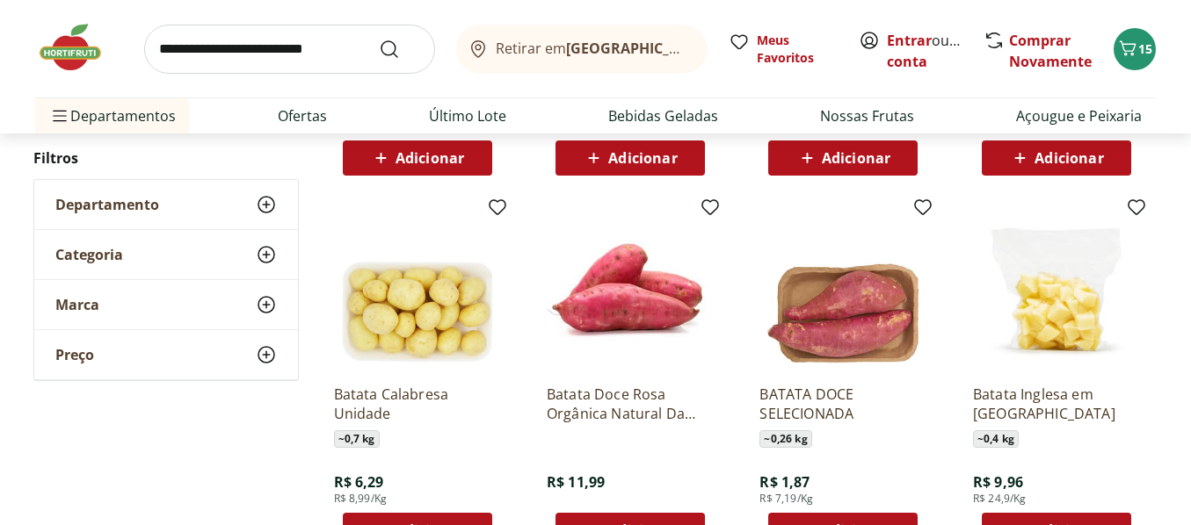
click at [259, 54] on input "search" at bounding box center [289, 49] width 291 height 49
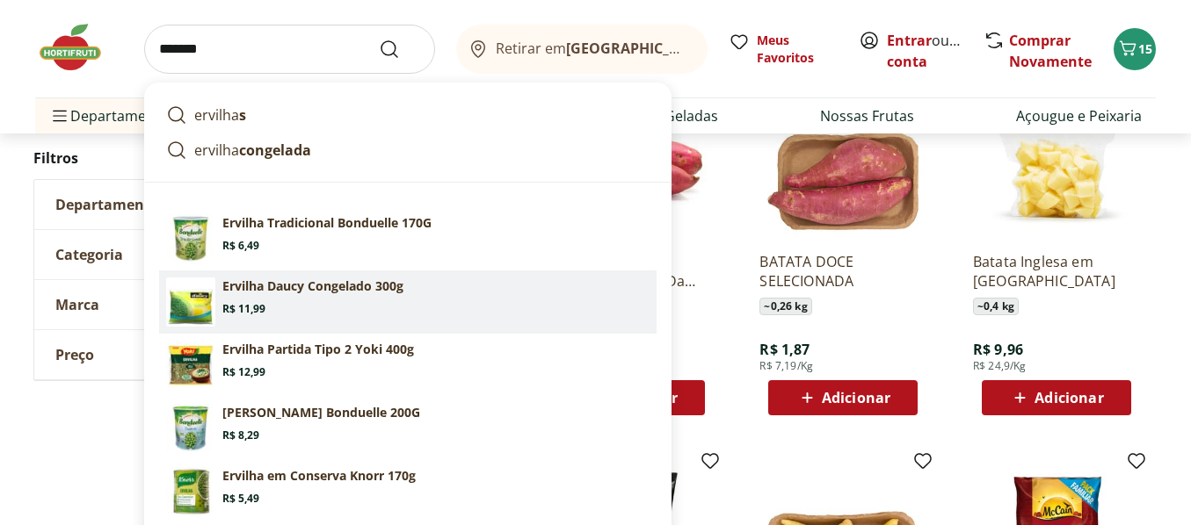
scroll to position [2636, 0]
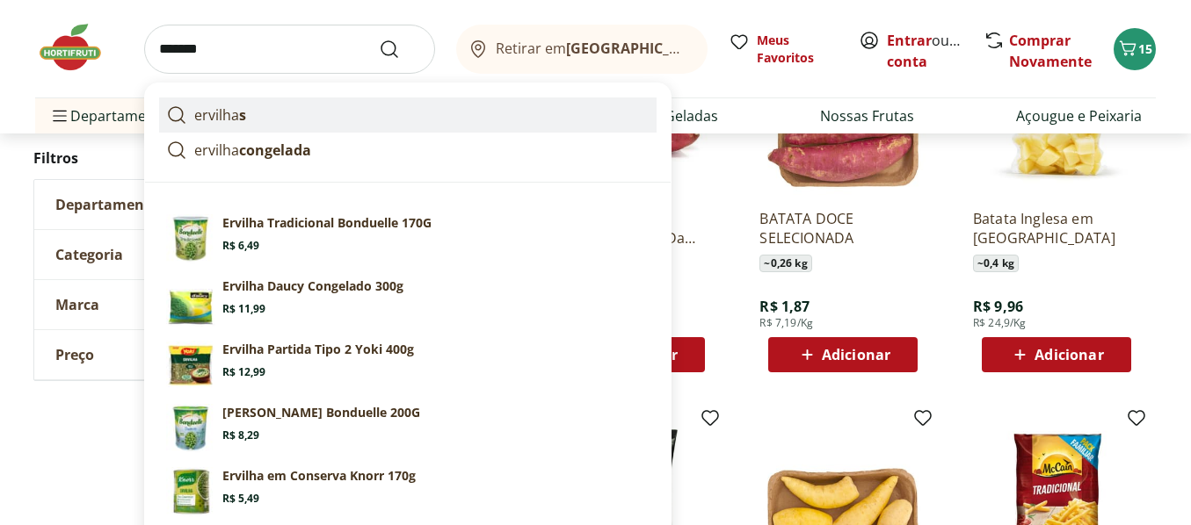
click at [220, 111] on p "ervilha s" at bounding box center [220, 115] width 52 height 21
type input "********"
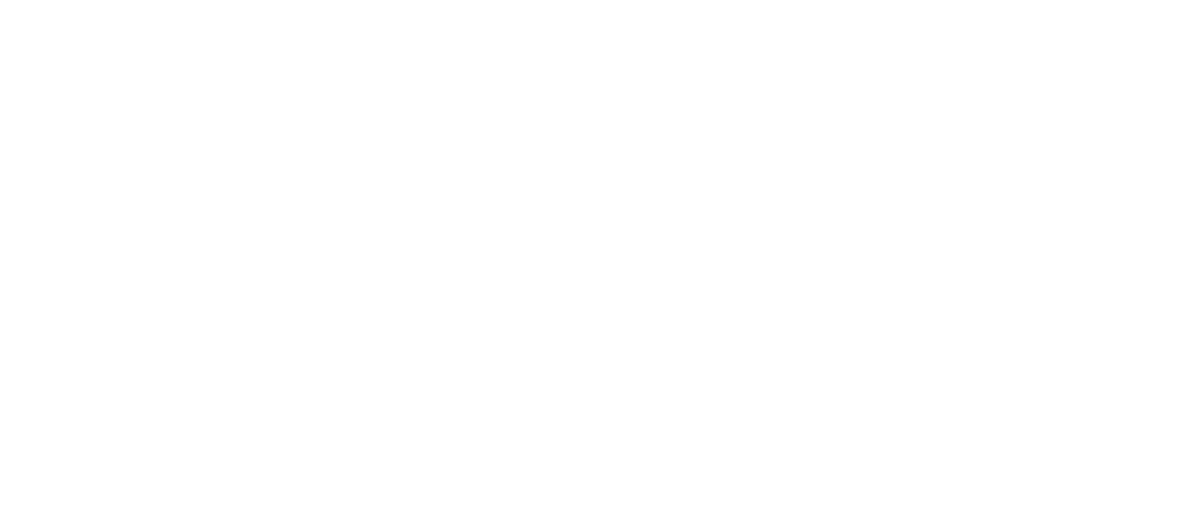
select select "**********"
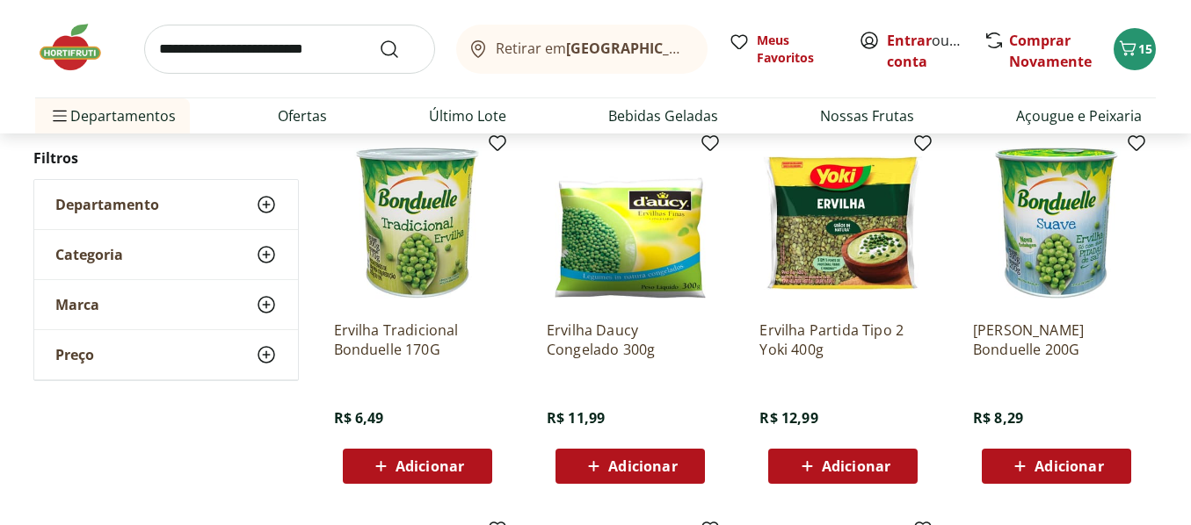
scroll to position [264, 0]
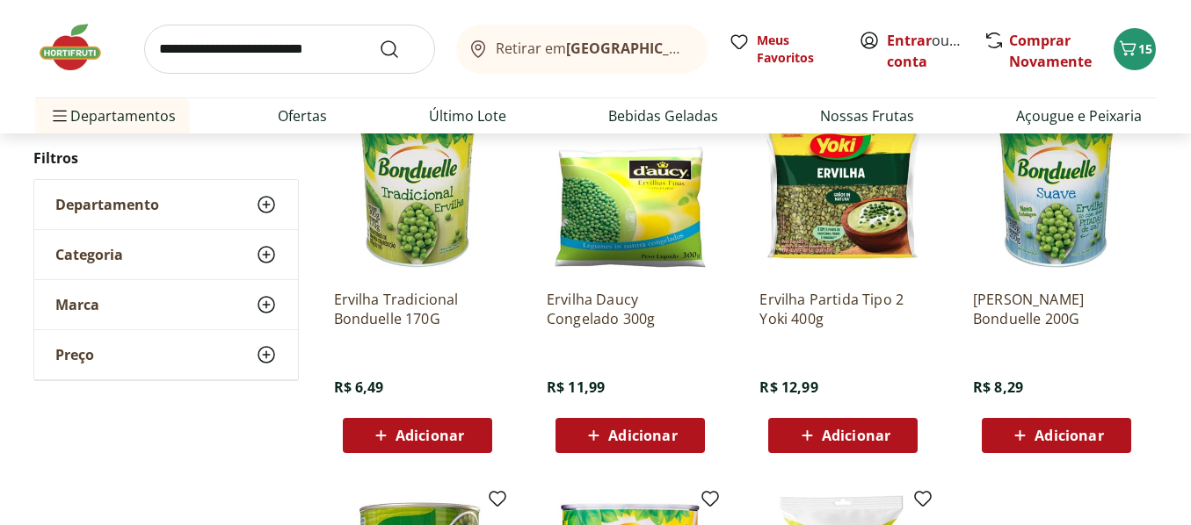
click at [835, 435] on span "Adicionar" at bounding box center [856, 436] width 69 height 14
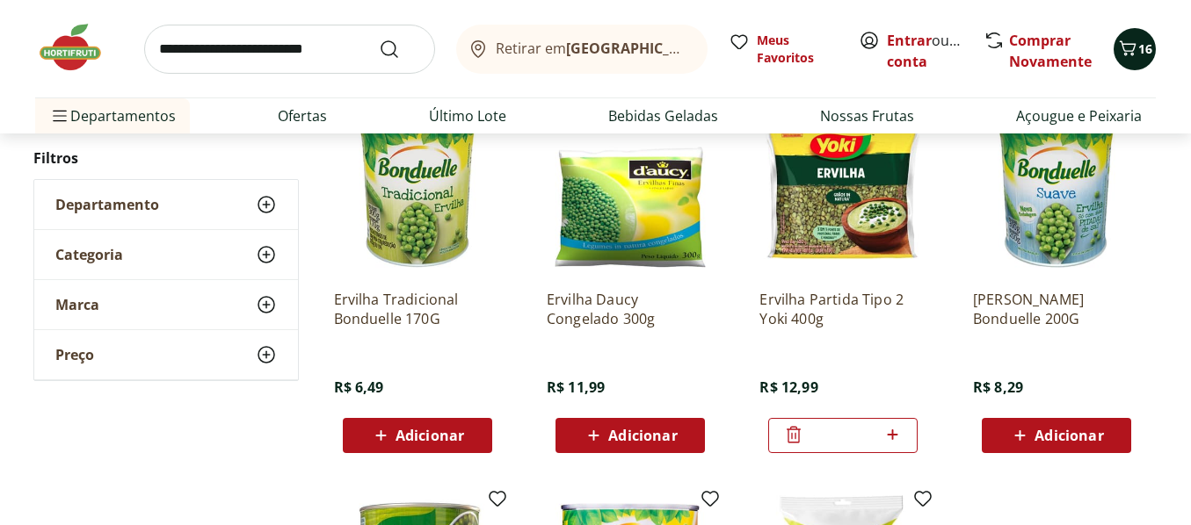
click at [1132, 33] on button "16" at bounding box center [1134, 49] width 42 height 42
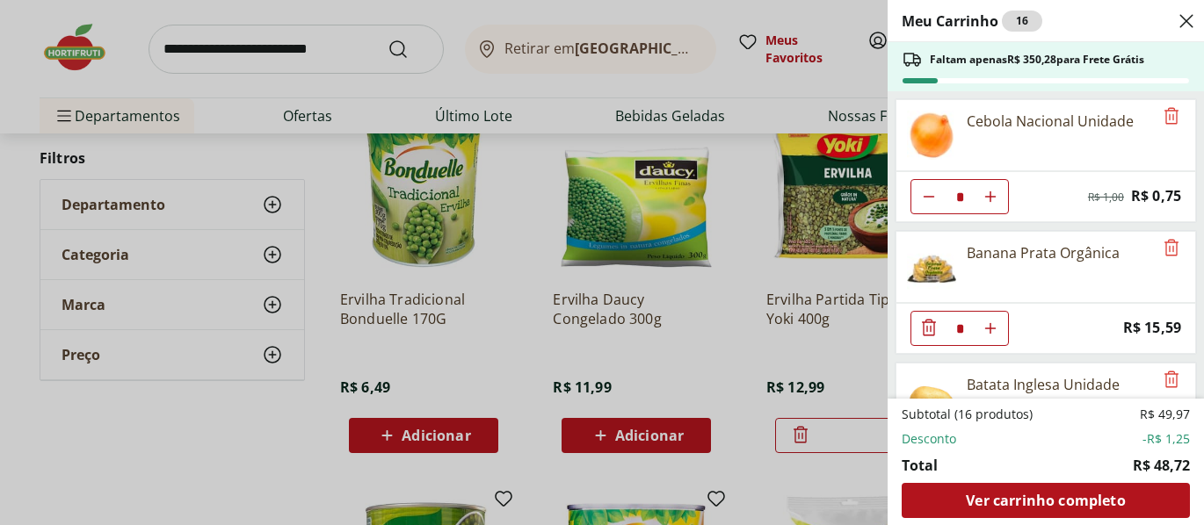
click at [1178, 15] on icon "Close" at bounding box center [1186, 21] width 21 height 21
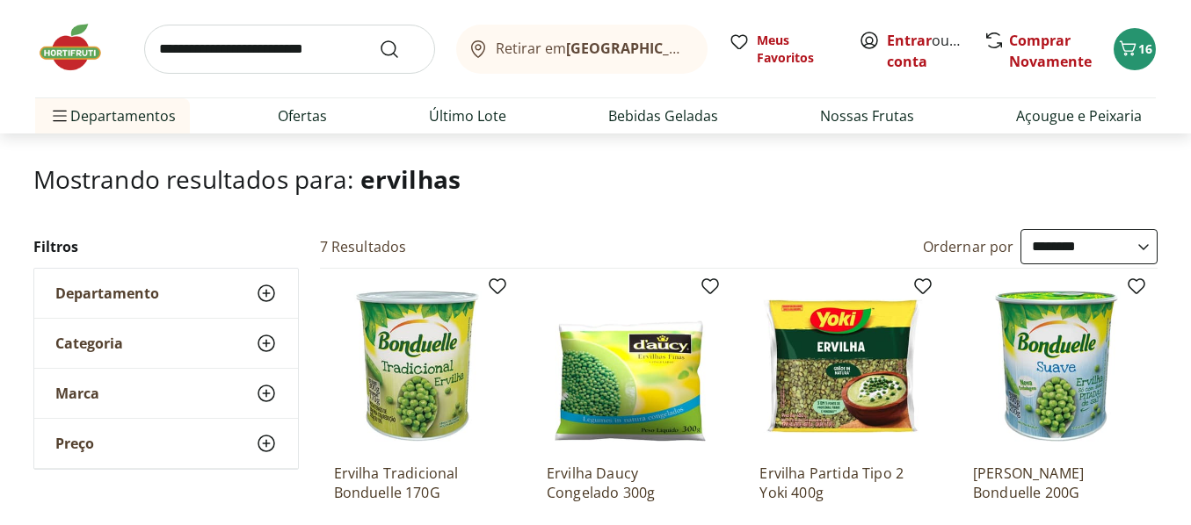
scroll to position [88, 0]
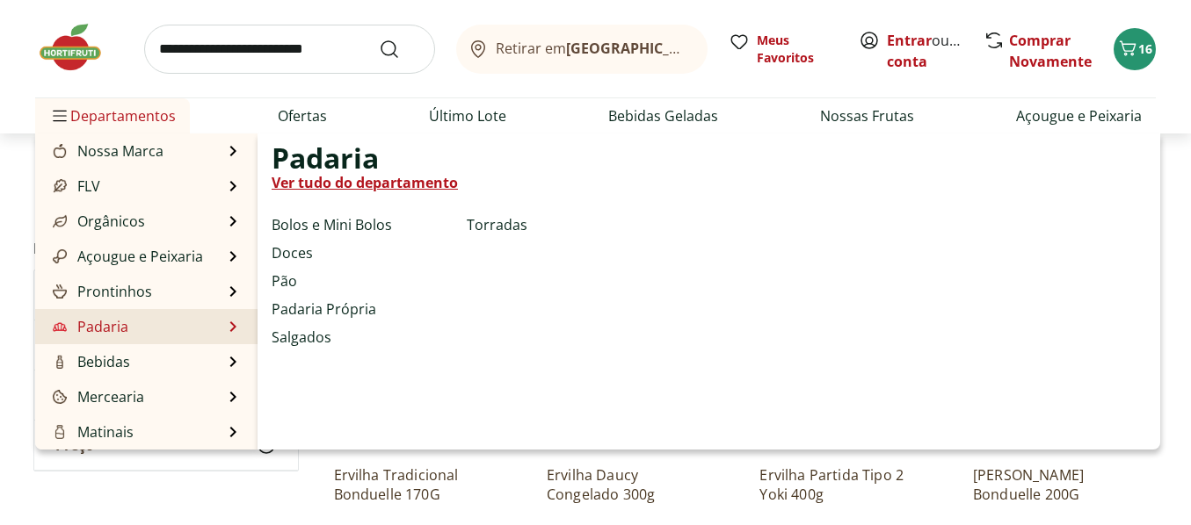
click at [83, 329] on link "Padaria" at bounding box center [88, 326] width 79 height 21
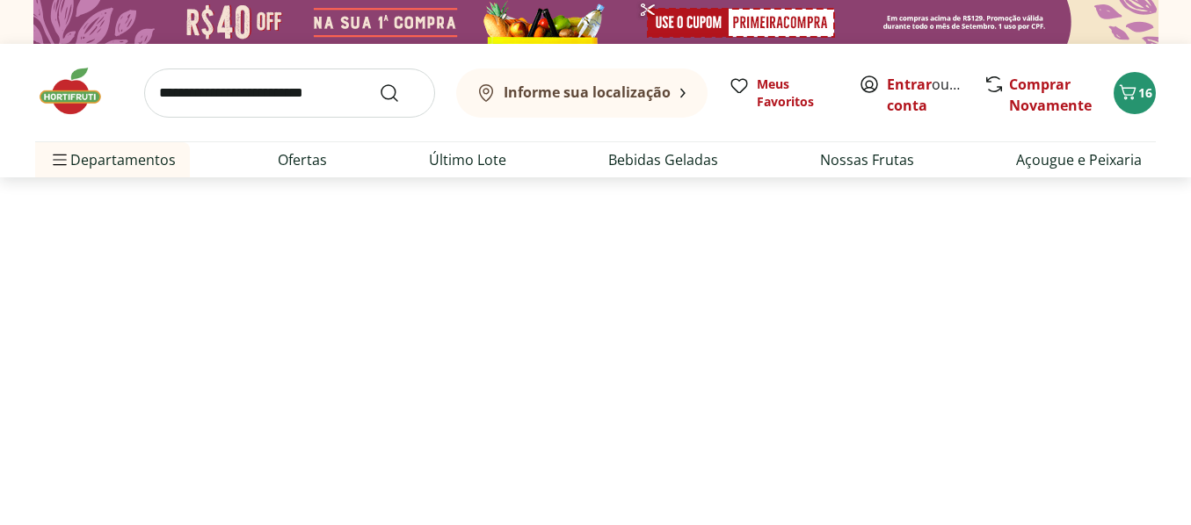
select select "**********"
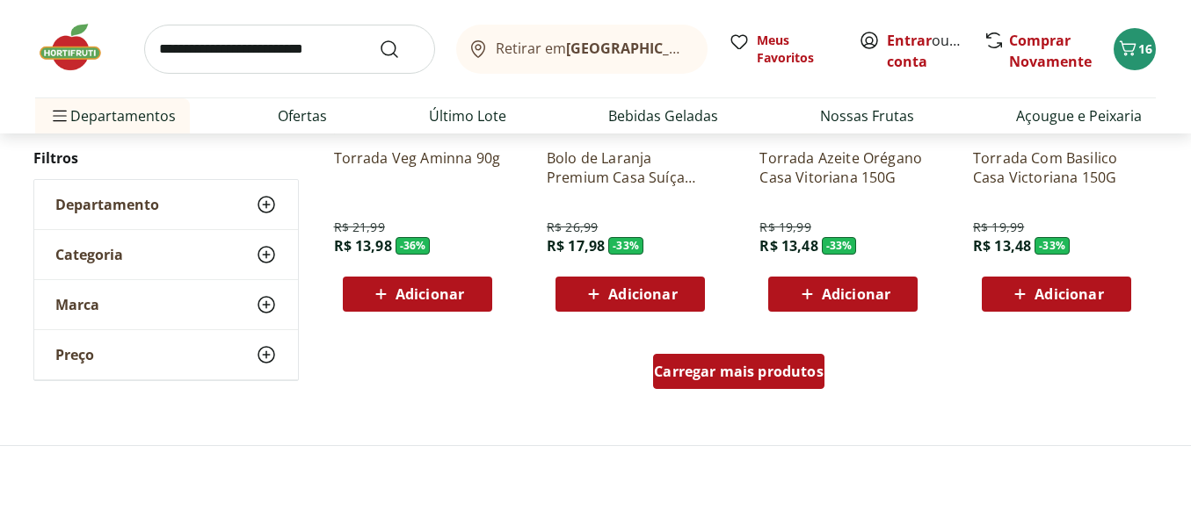
scroll to position [1142, 0]
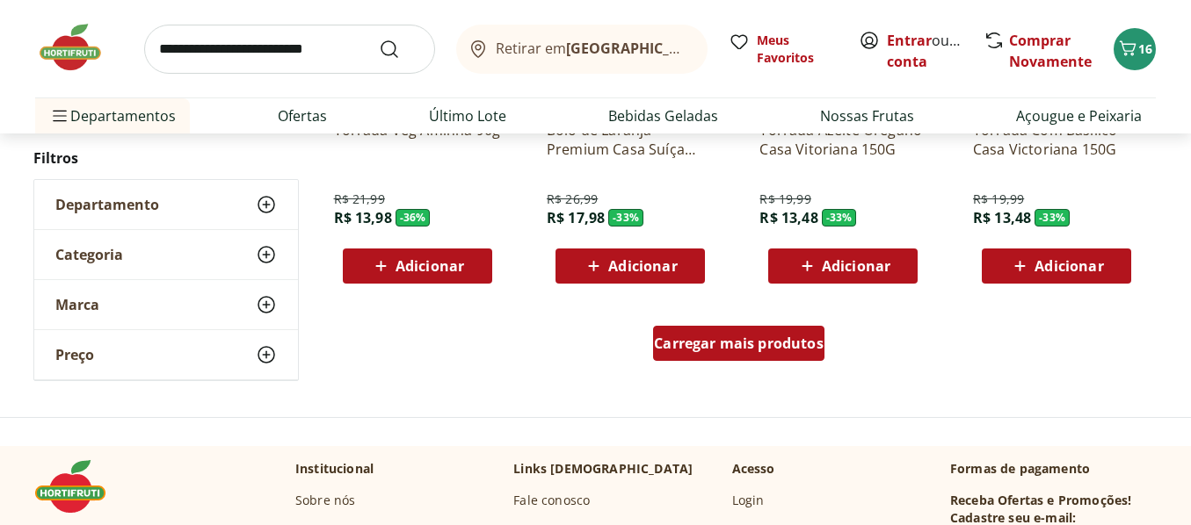
click at [728, 341] on span "Carregar mais produtos" at bounding box center [739, 344] width 170 height 14
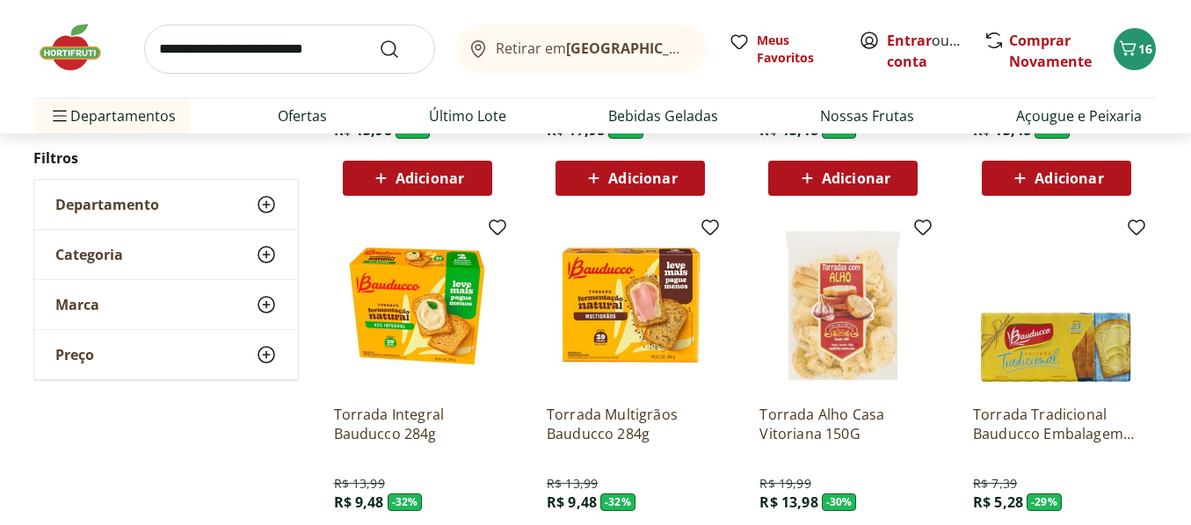
scroll to position [1318, 0]
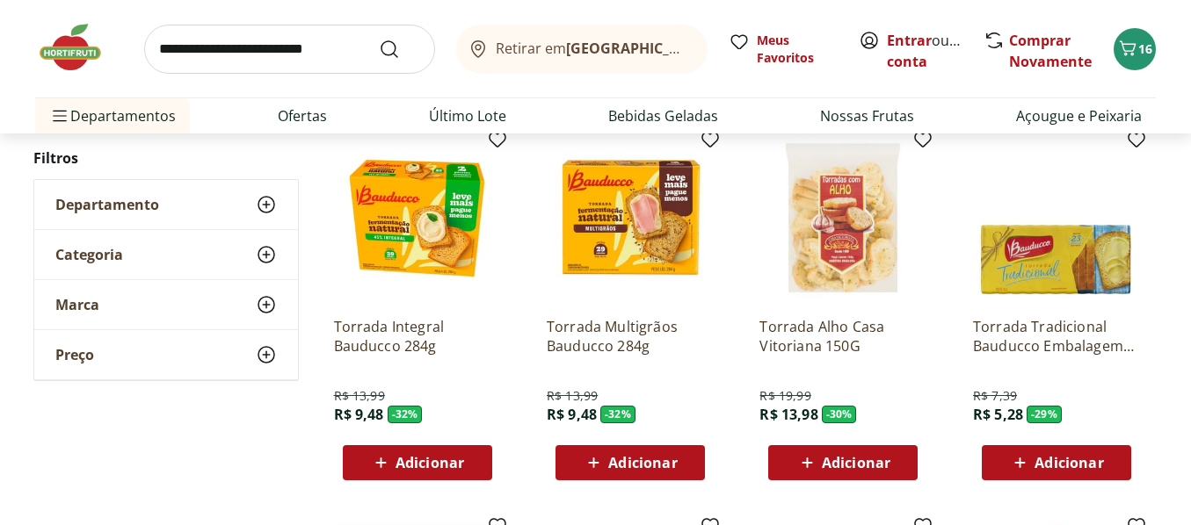
click at [996, 264] on img at bounding box center [1056, 219] width 167 height 167
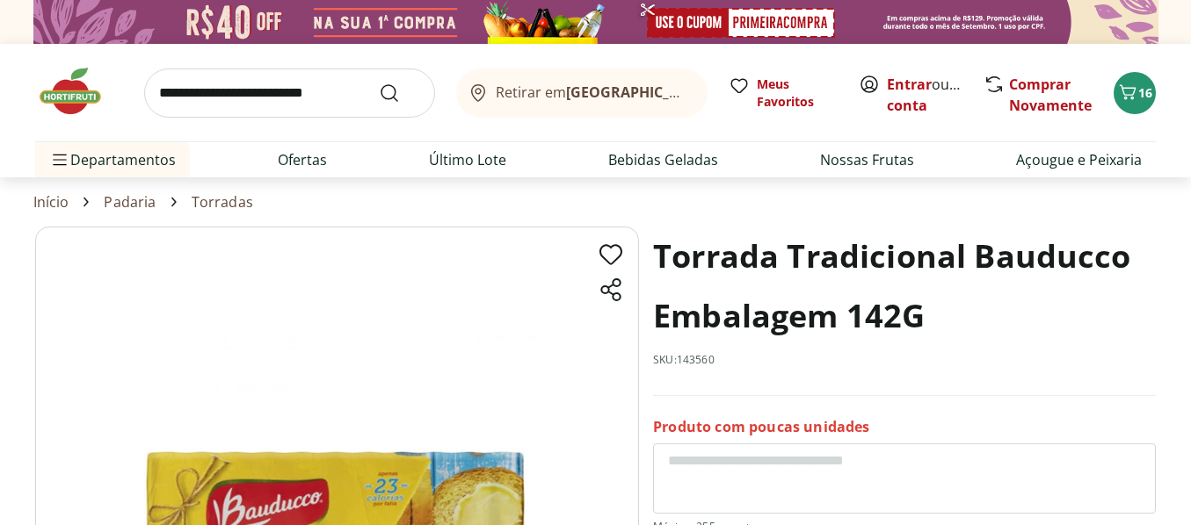
scroll to position [1318, 0]
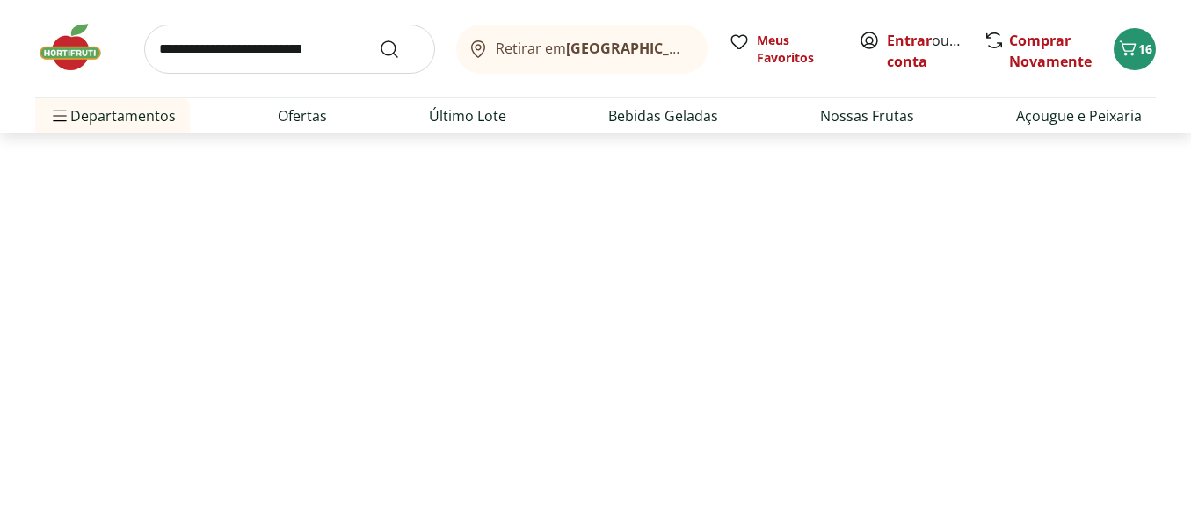
select select "**********"
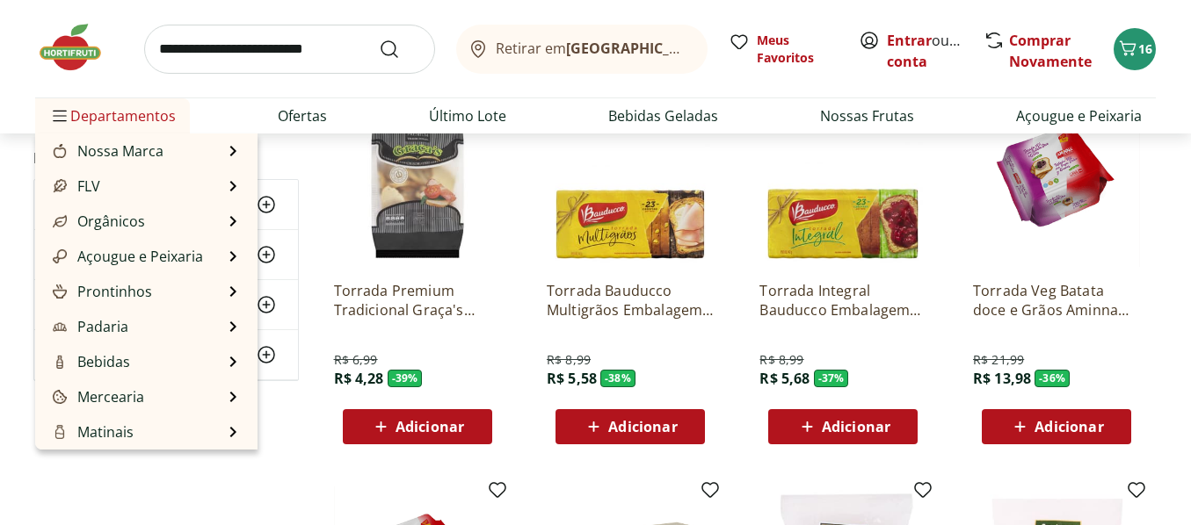
click at [118, 118] on span "Departamentos" at bounding box center [112, 116] width 127 height 42
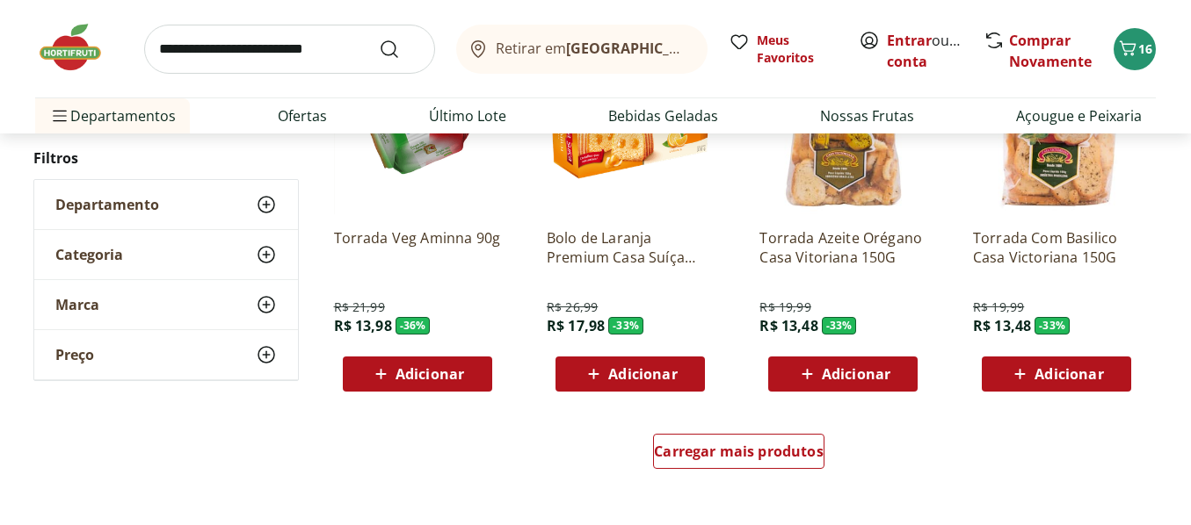
scroll to position [1845, 0]
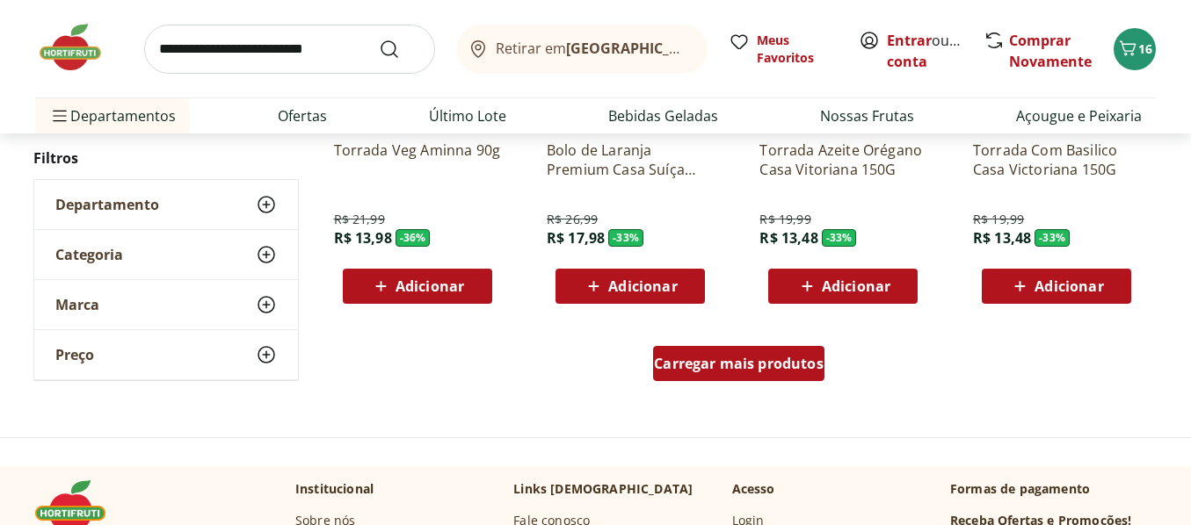
click at [782, 365] on span "Carregar mais produtos" at bounding box center [739, 364] width 170 height 14
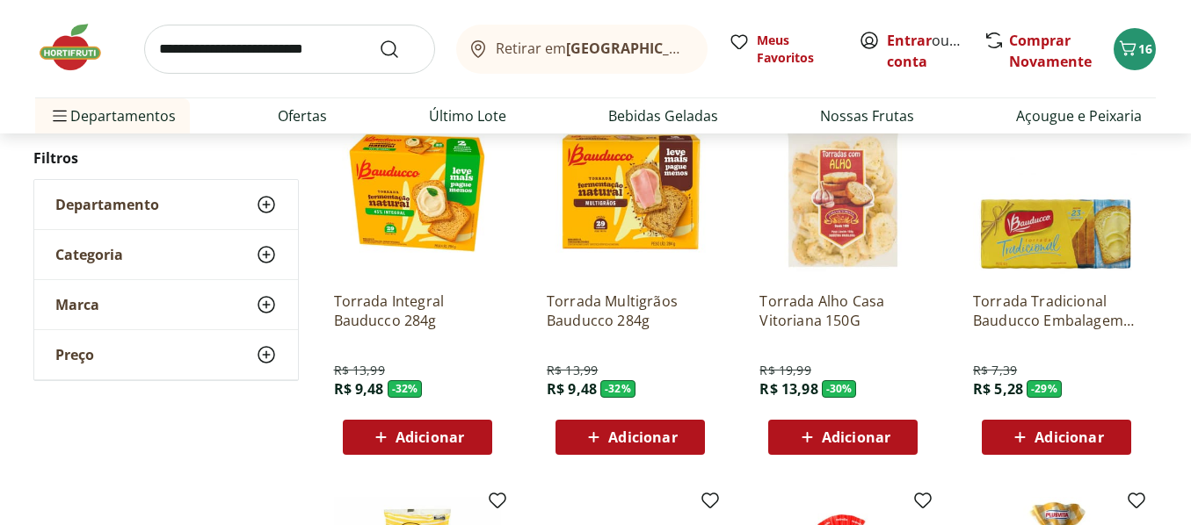
scroll to position [2109, 0]
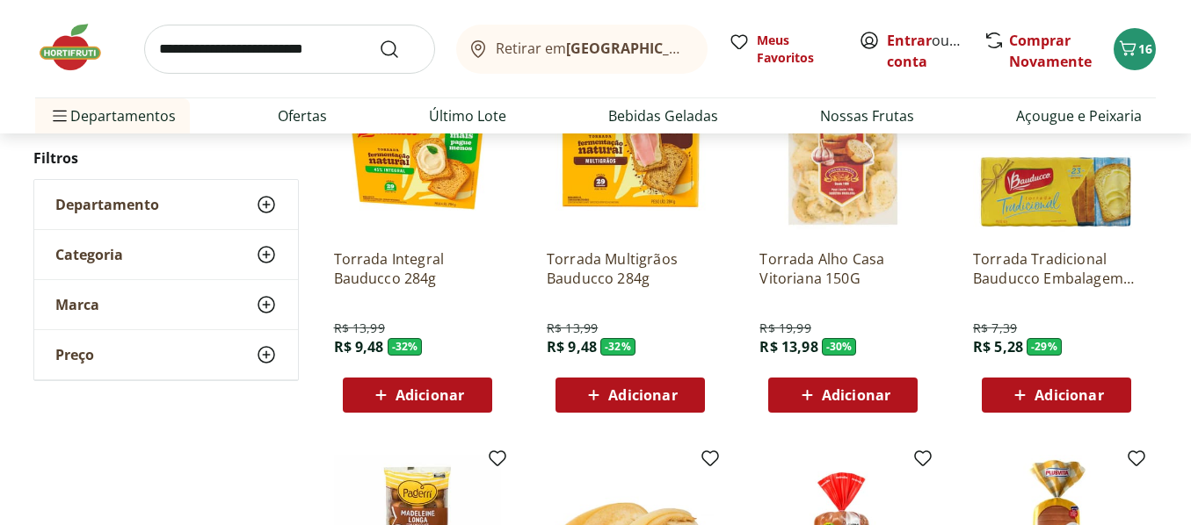
click at [1054, 388] on span "Adicionar" at bounding box center [1068, 395] width 69 height 14
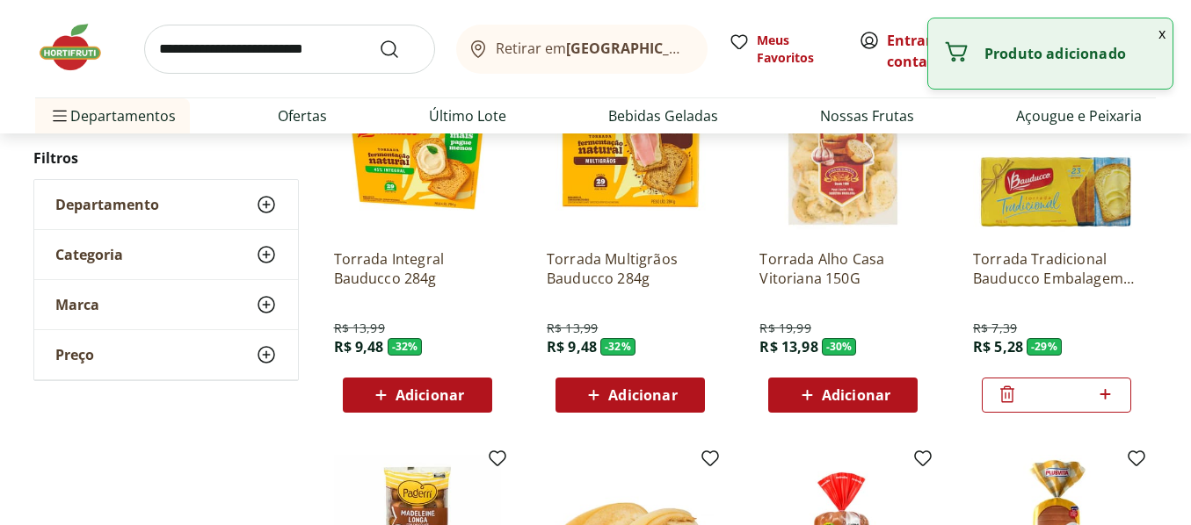
click at [1102, 392] on icon at bounding box center [1105, 394] width 22 height 21
type input "*"
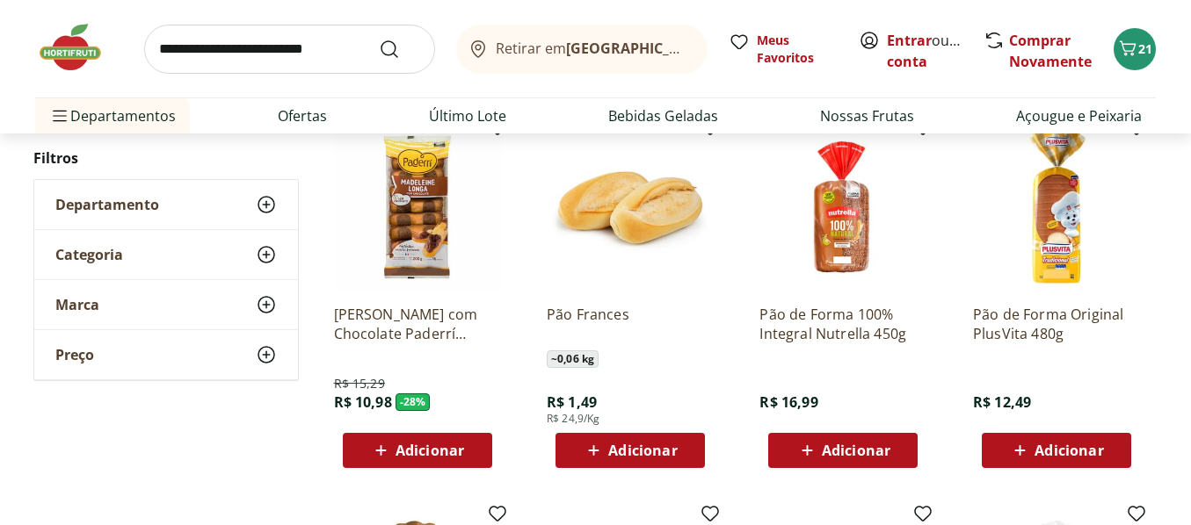
scroll to position [2460, 0]
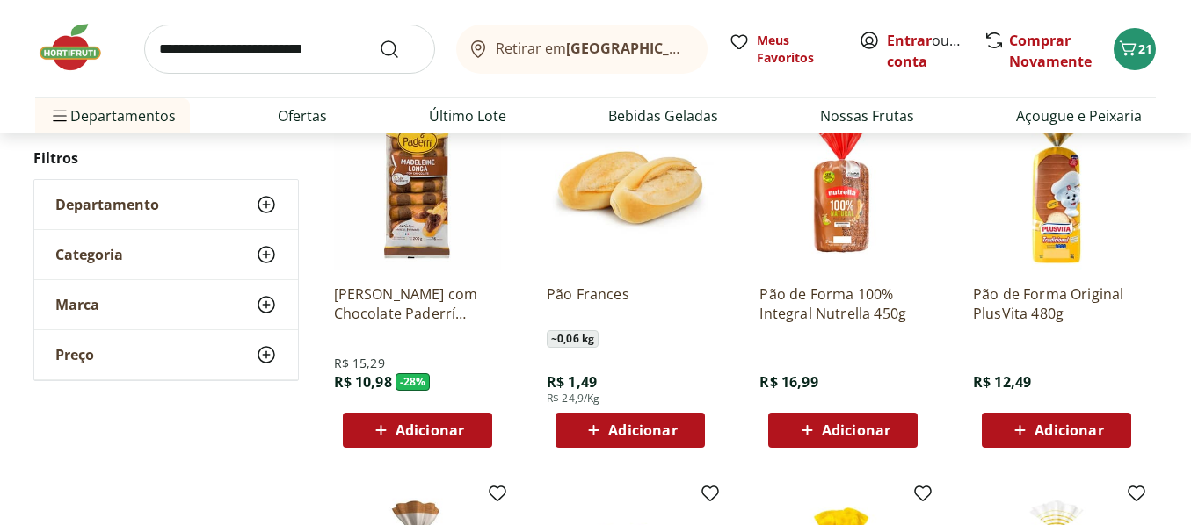
click at [623, 429] on span "Adicionar" at bounding box center [642, 431] width 69 height 14
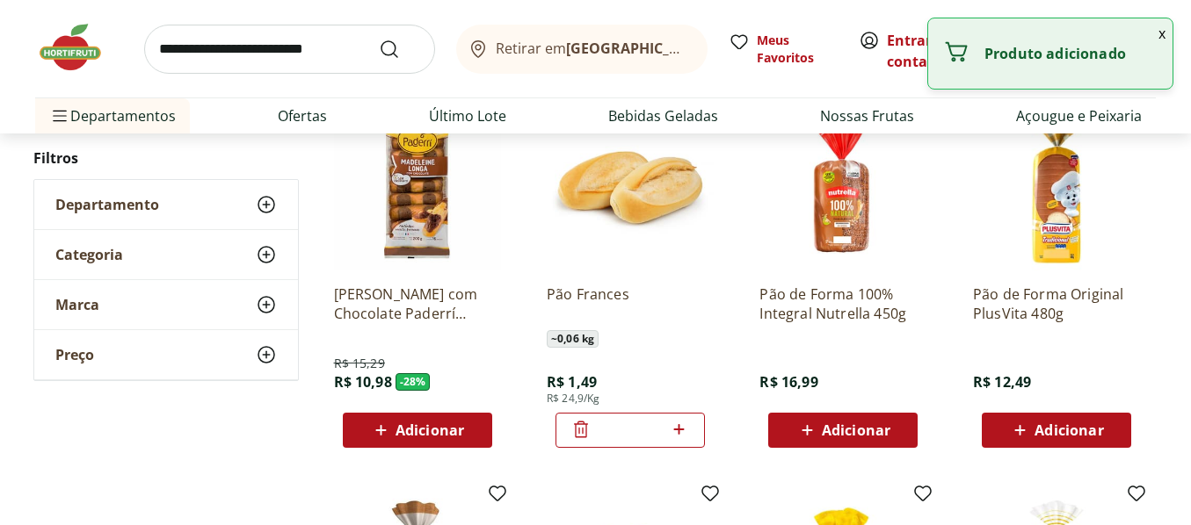
click at [681, 433] on icon at bounding box center [679, 429] width 22 height 21
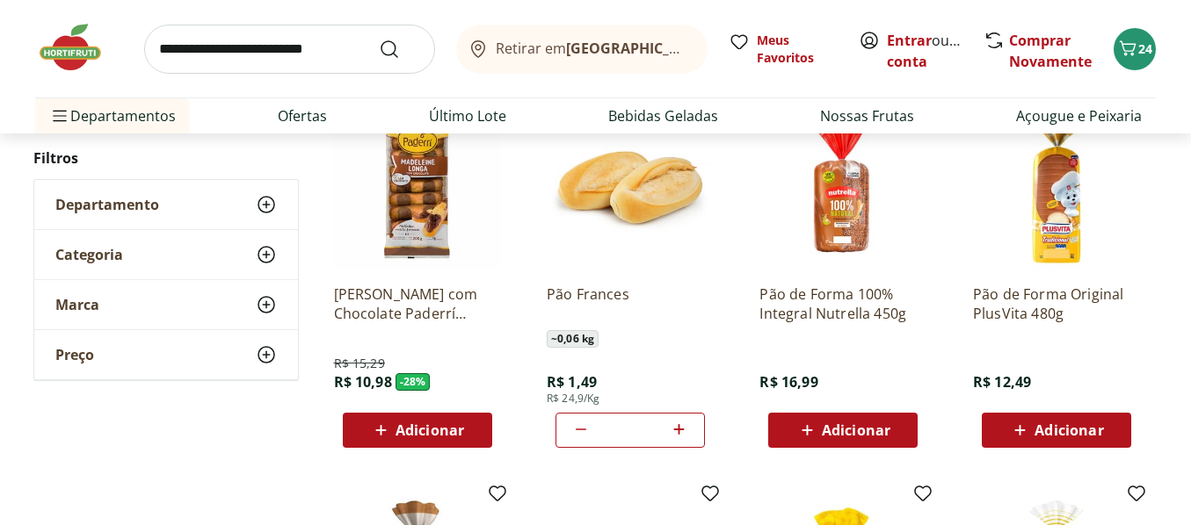
click at [576, 430] on icon at bounding box center [580, 429] width 21 height 21
type input "*"
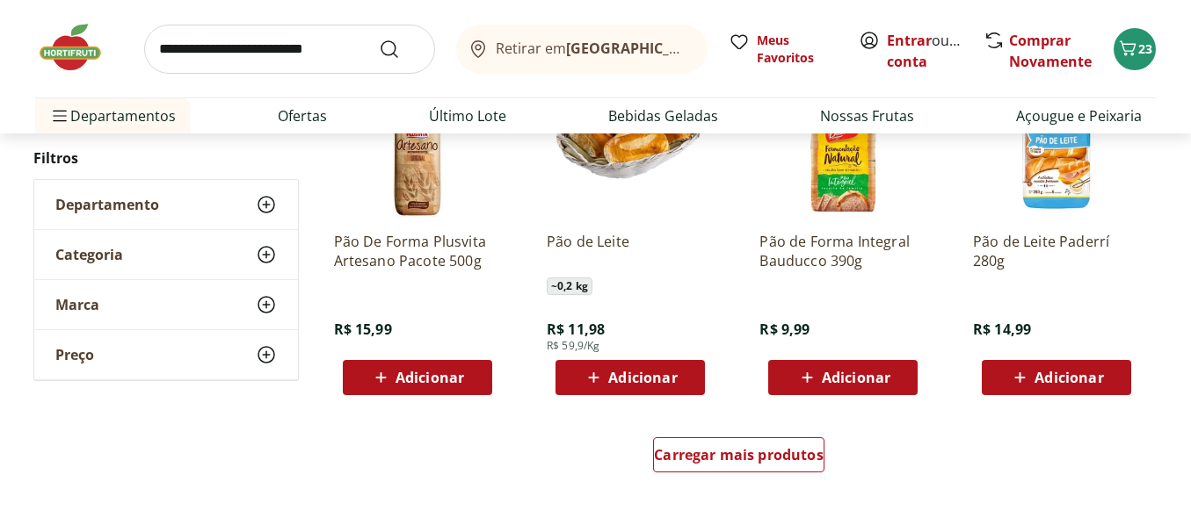
scroll to position [2987, 0]
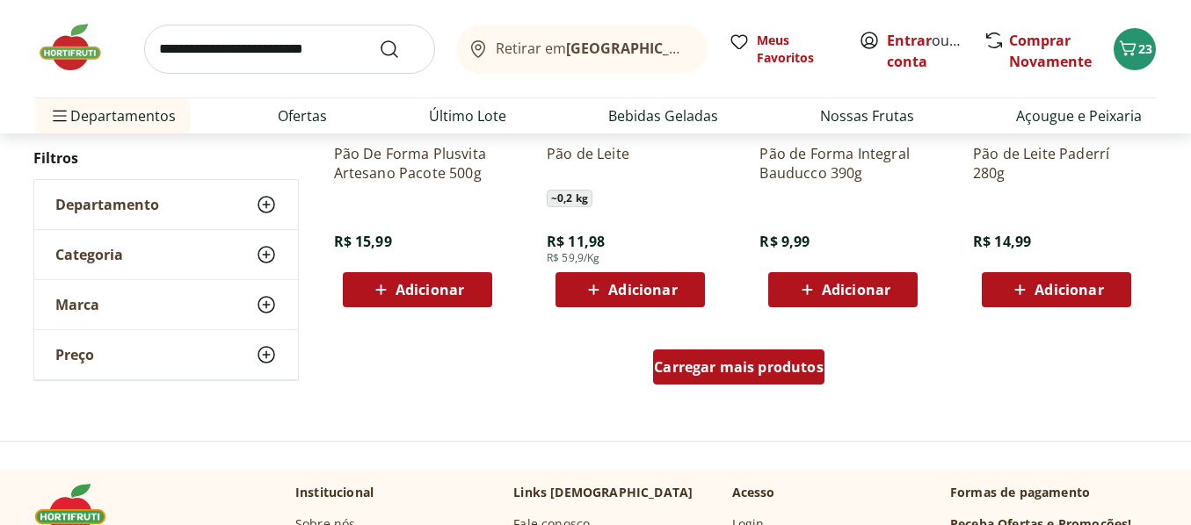
click at [748, 363] on span "Carregar mais produtos" at bounding box center [739, 367] width 170 height 14
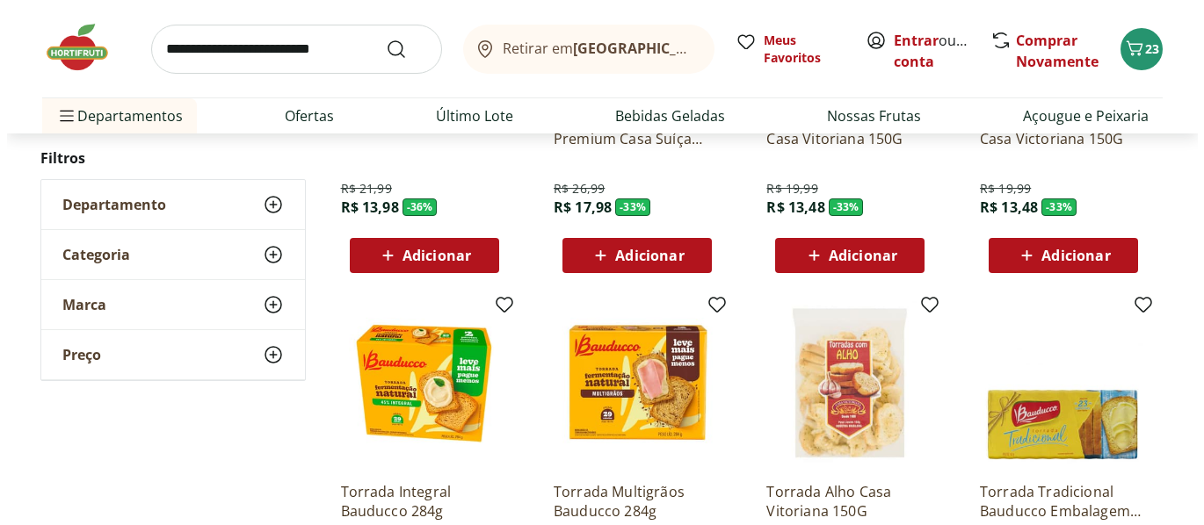
scroll to position [1494, 0]
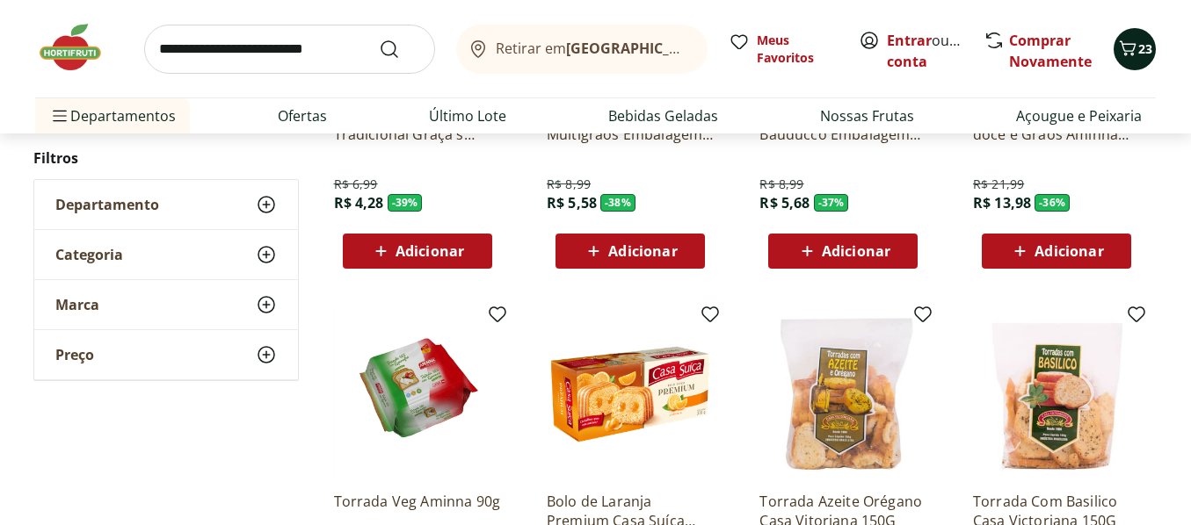
click at [1147, 54] on span "23" at bounding box center [1145, 48] width 14 height 17
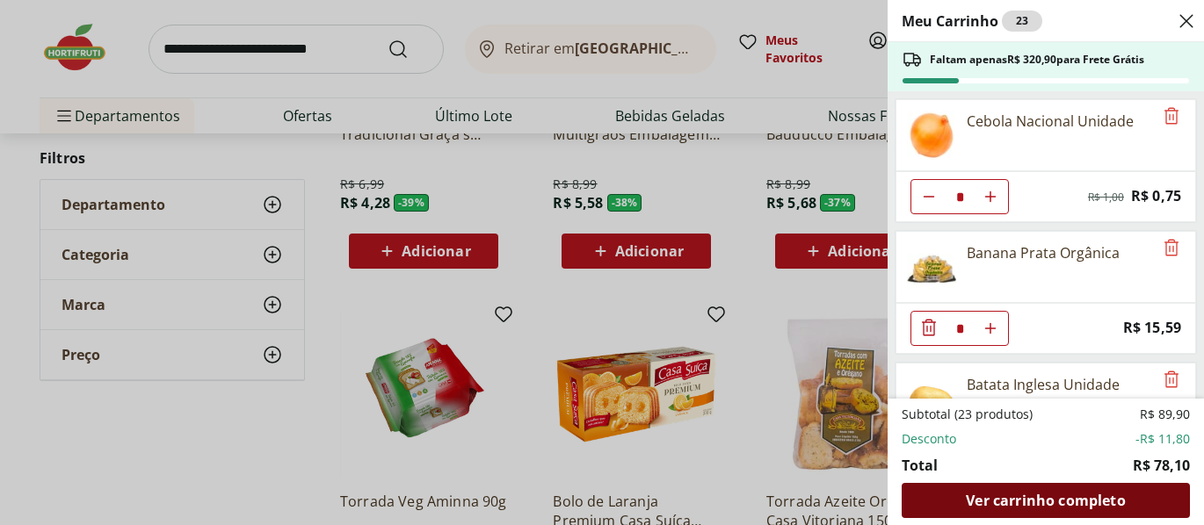
click at [1048, 497] on span "Ver carrinho completo" at bounding box center [1045, 501] width 159 height 14
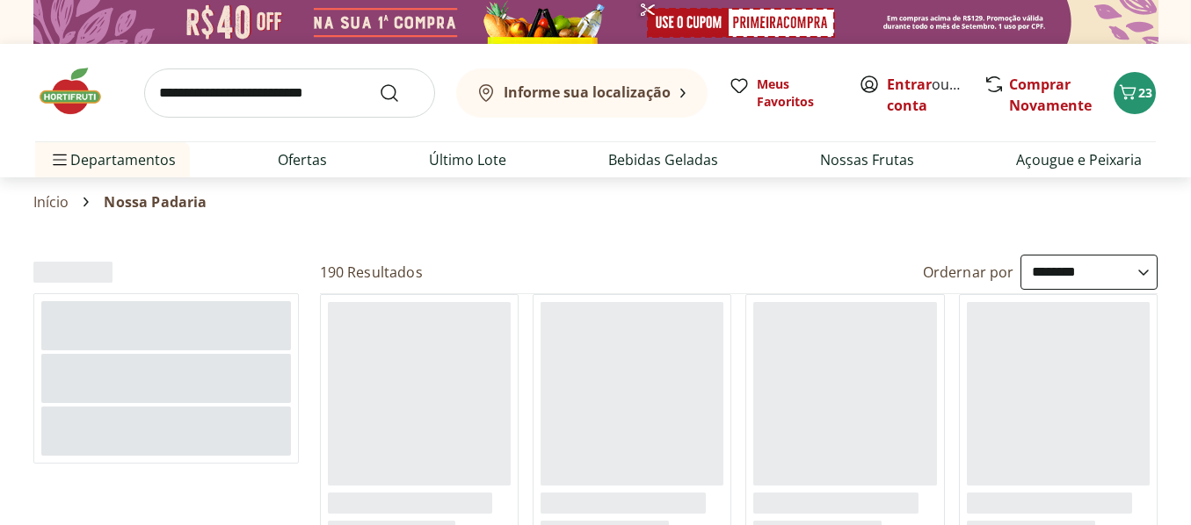
select select "**********"
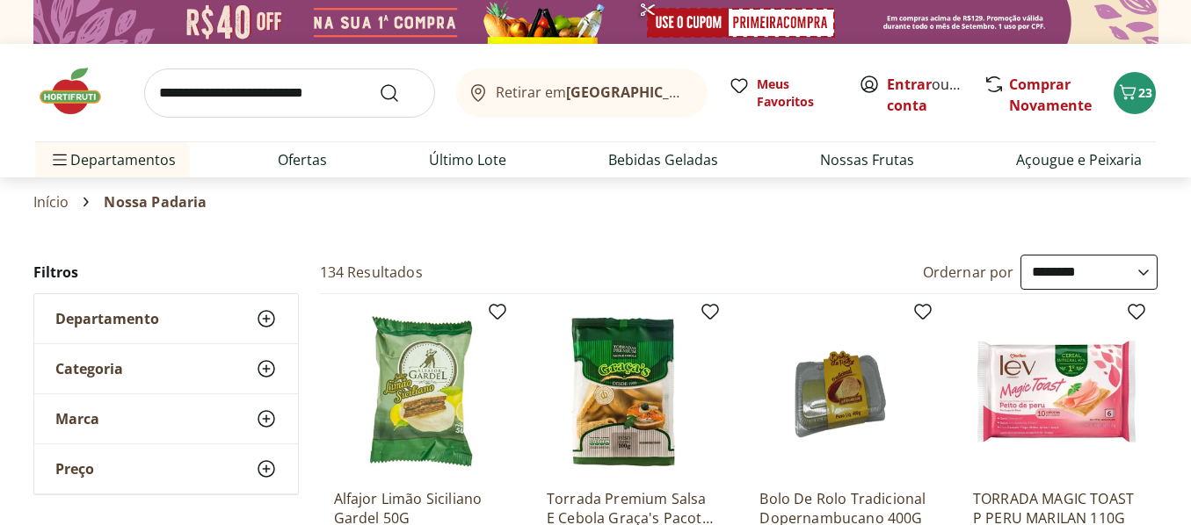
click at [199, 94] on input "search" at bounding box center [289, 93] width 291 height 49
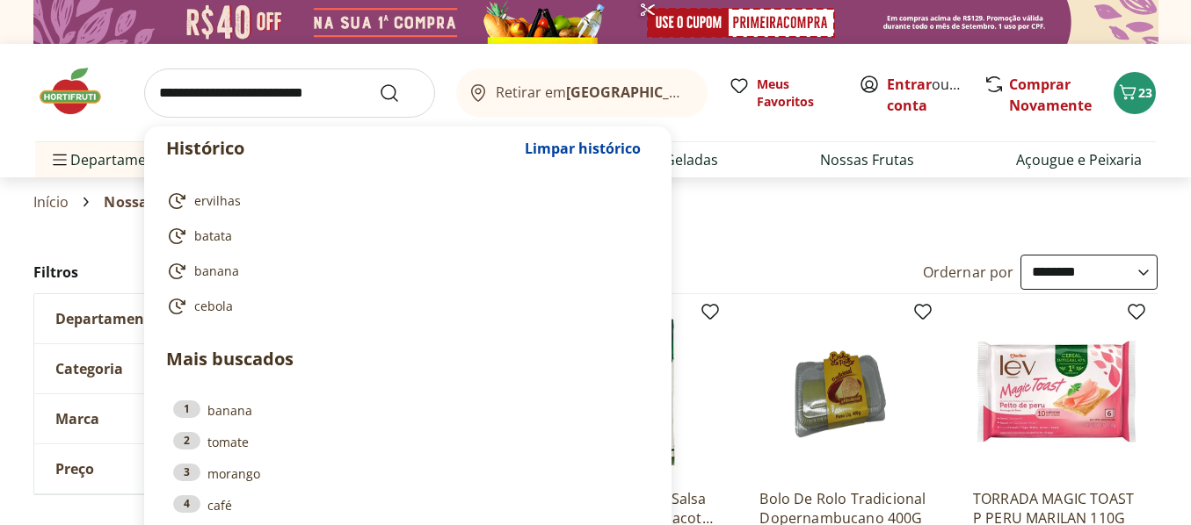
click at [285, 90] on input "search" at bounding box center [289, 93] width 291 height 49
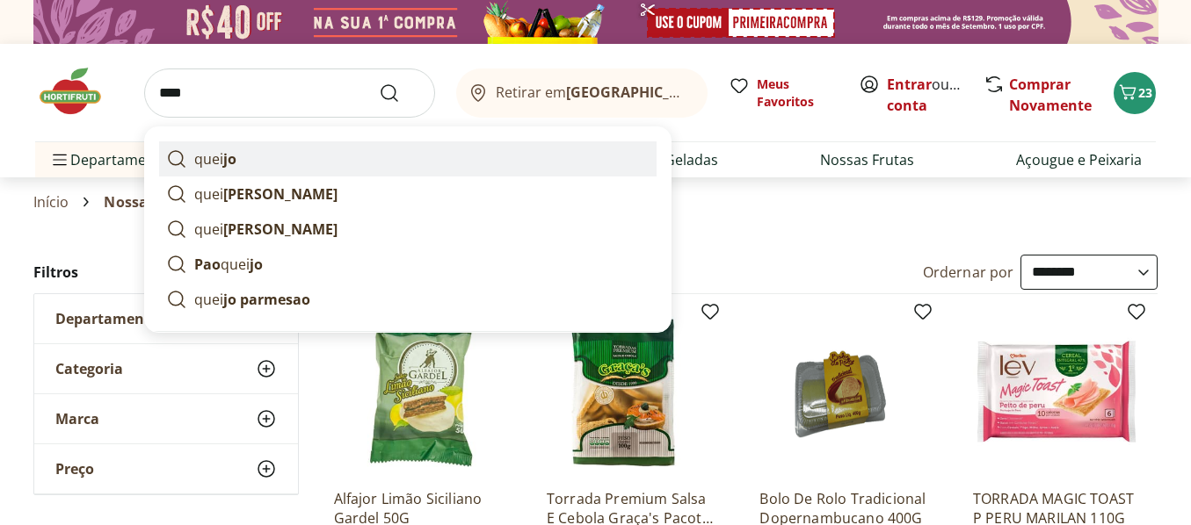
click at [211, 164] on p "quei jo" at bounding box center [215, 158] width 42 height 21
type input "******"
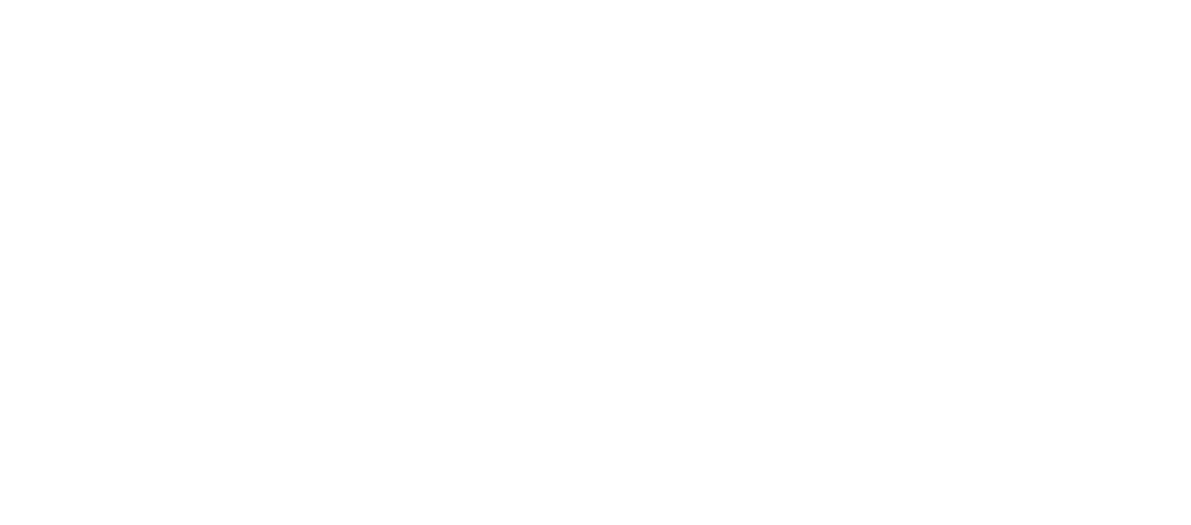
select select "**********"
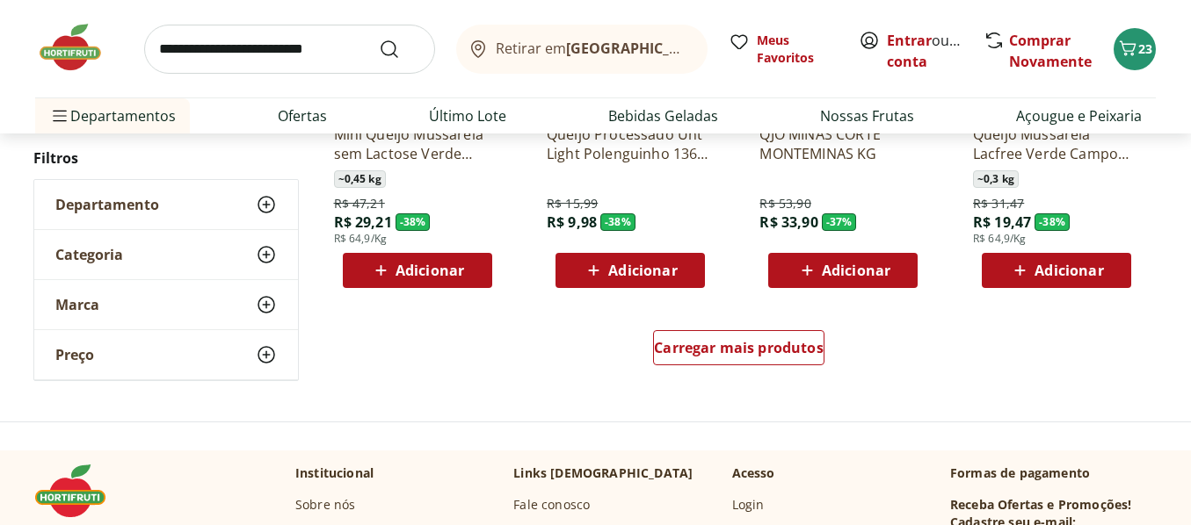
scroll to position [1230, 0]
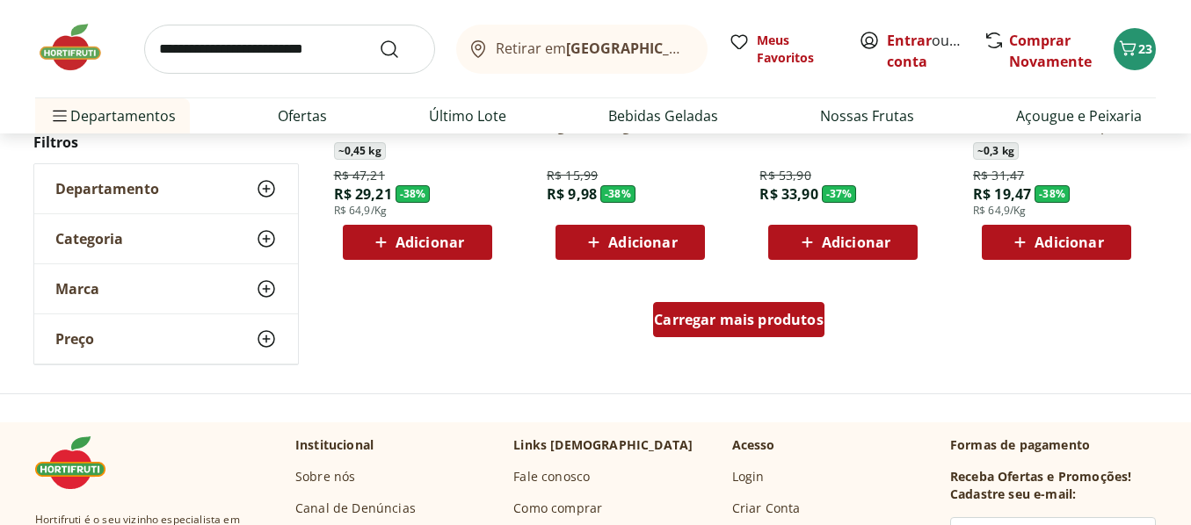
click at [753, 313] on span "Carregar mais produtos" at bounding box center [739, 320] width 170 height 14
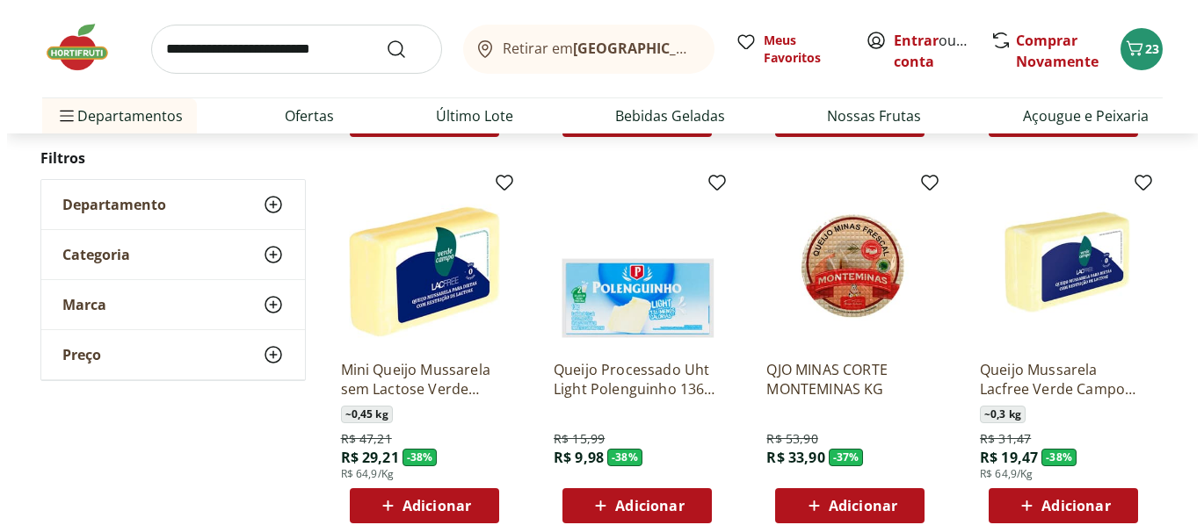
scroll to position [1054, 0]
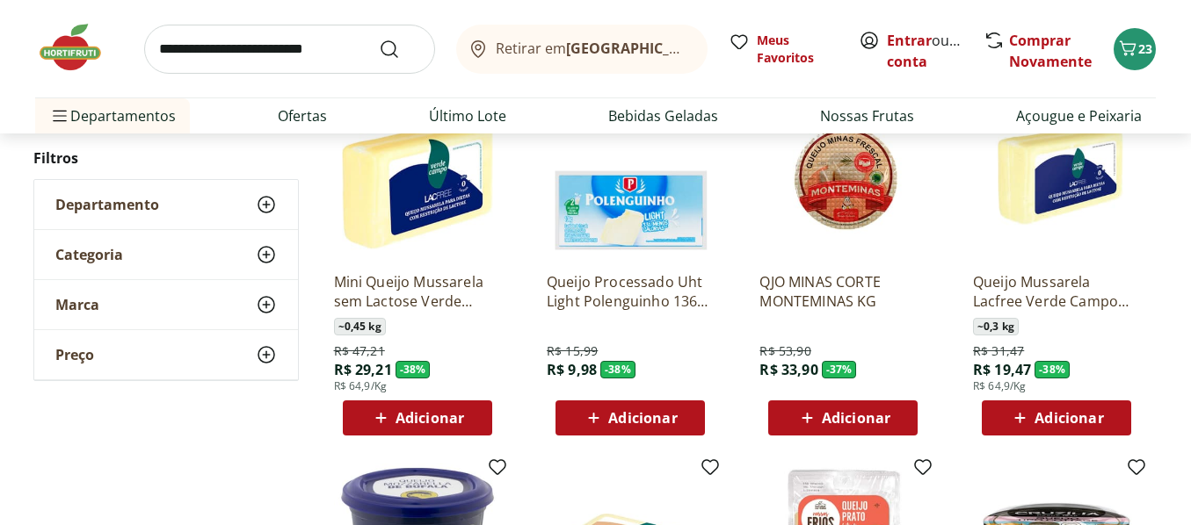
click at [1073, 415] on span "Adicionar" at bounding box center [1068, 418] width 69 height 14
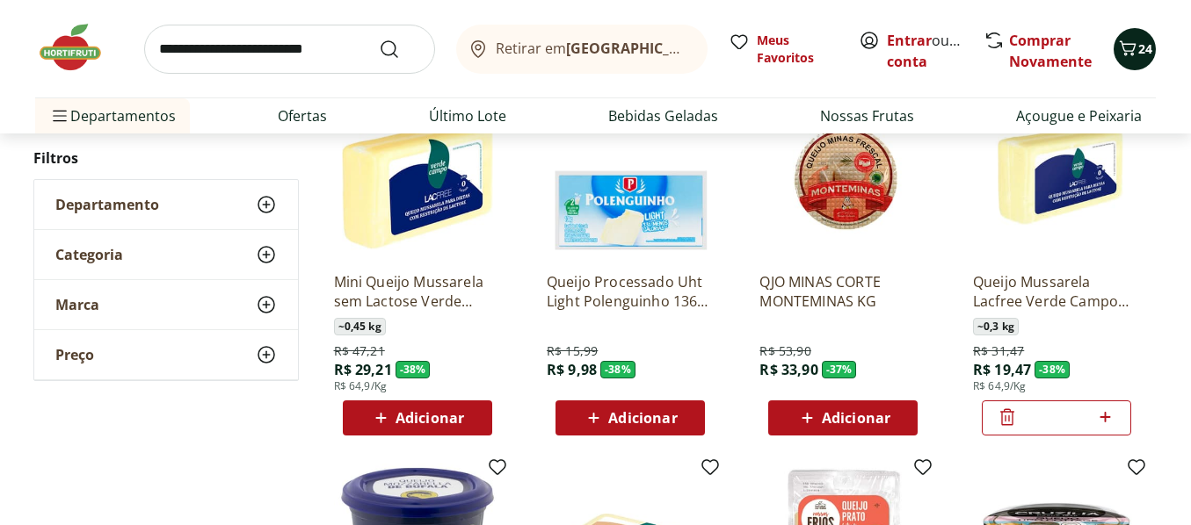
click at [1133, 47] on icon "Carrinho" at bounding box center [1127, 48] width 21 height 21
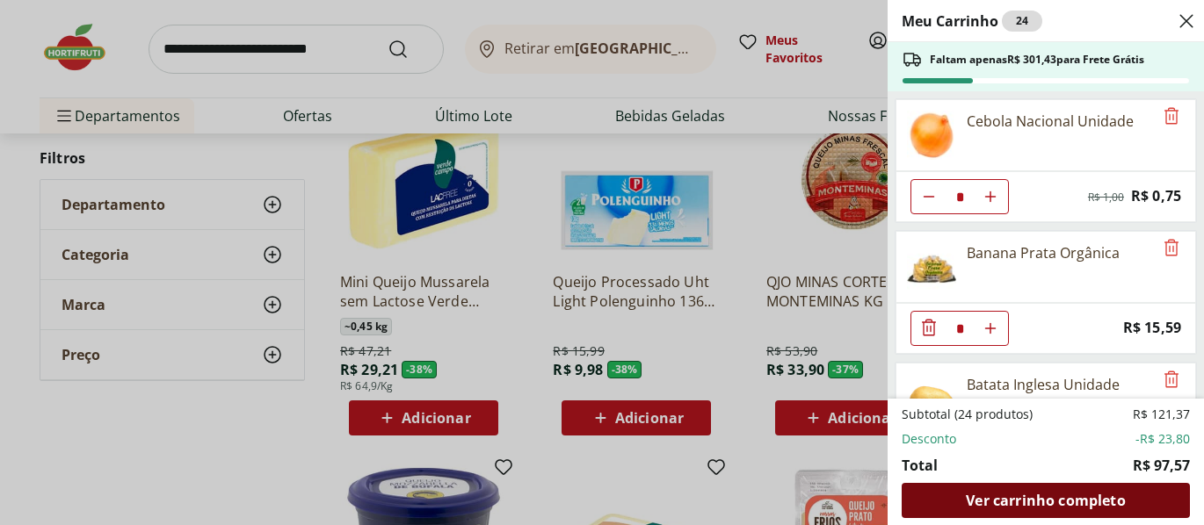
click at [1051, 499] on span "Ver carrinho completo" at bounding box center [1045, 501] width 159 height 14
